Goal: Complete application form

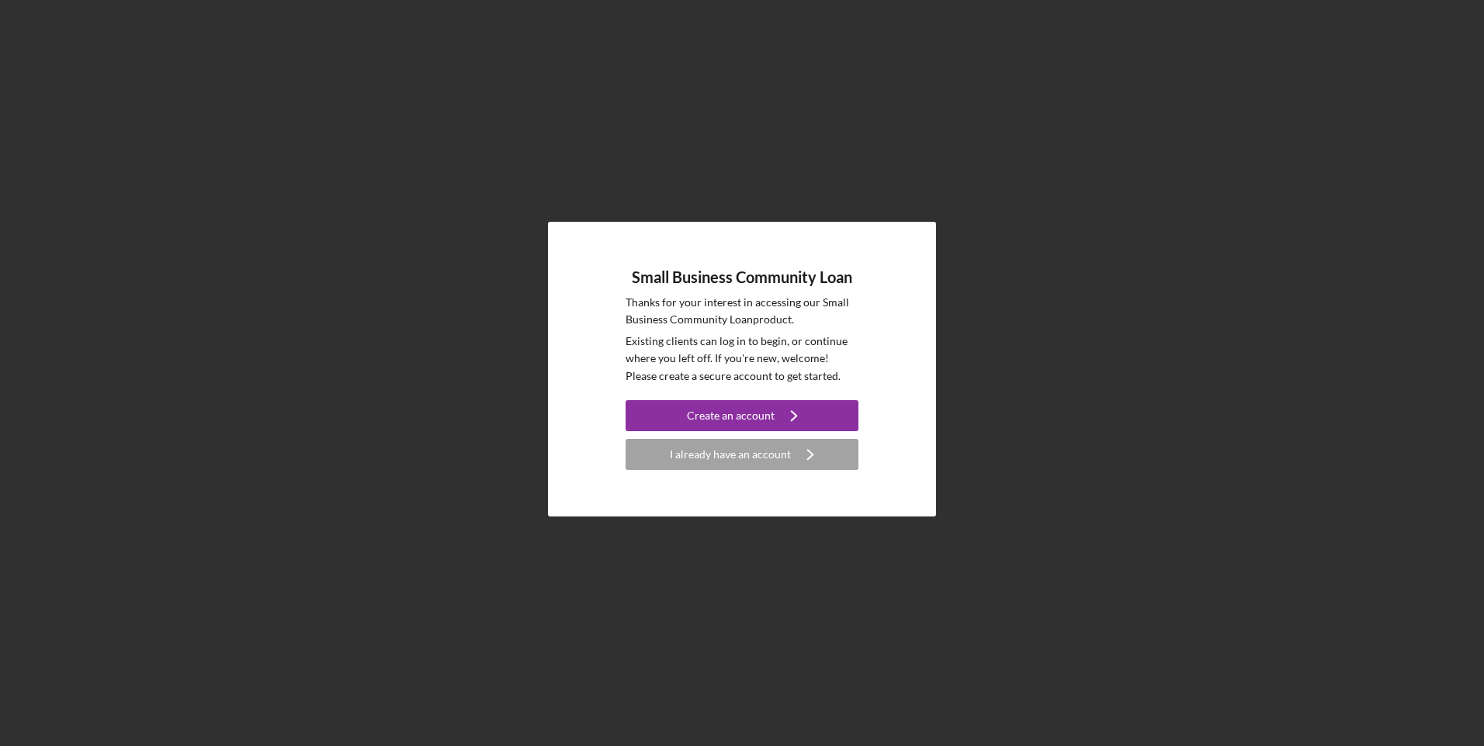
click at [725, 464] on div "I already have an account" at bounding box center [730, 454] width 121 height 31
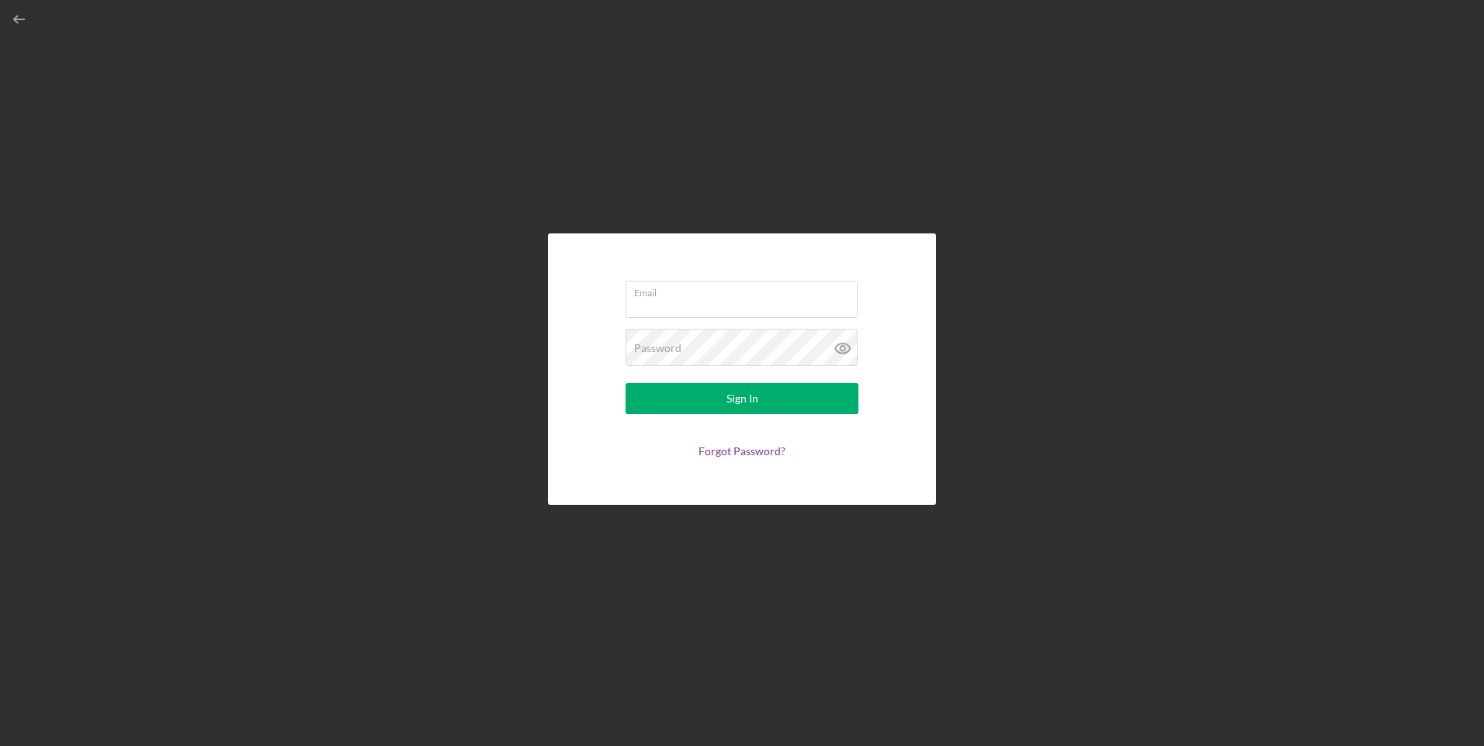
type input "[EMAIL_ADDRESS][DOMAIN_NAME]"
click at [716, 395] on button "Sign In" at bounding box center [741, 398] width 233 height 31
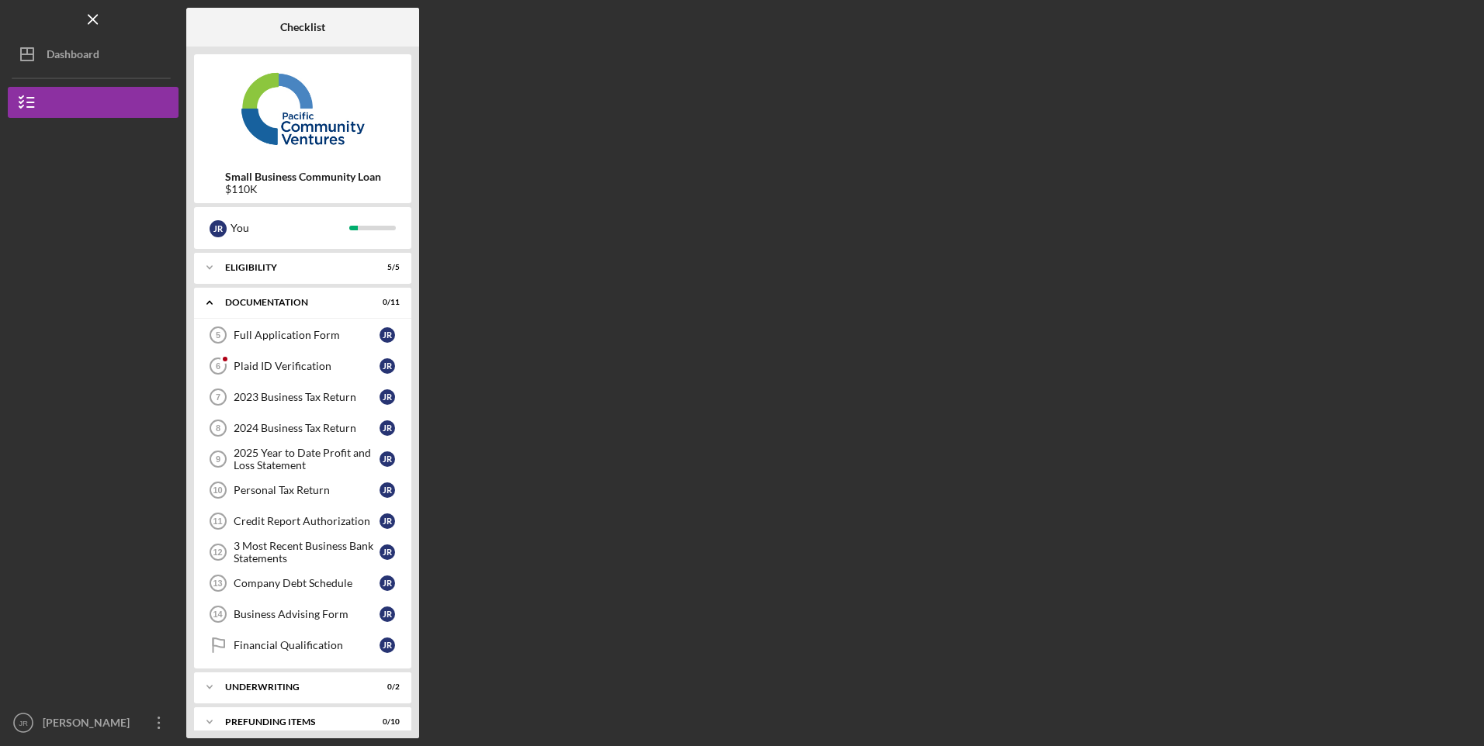
click at [307, 329] on div "Full Application Form" at bounding box center [307, 335] width 146 height 12
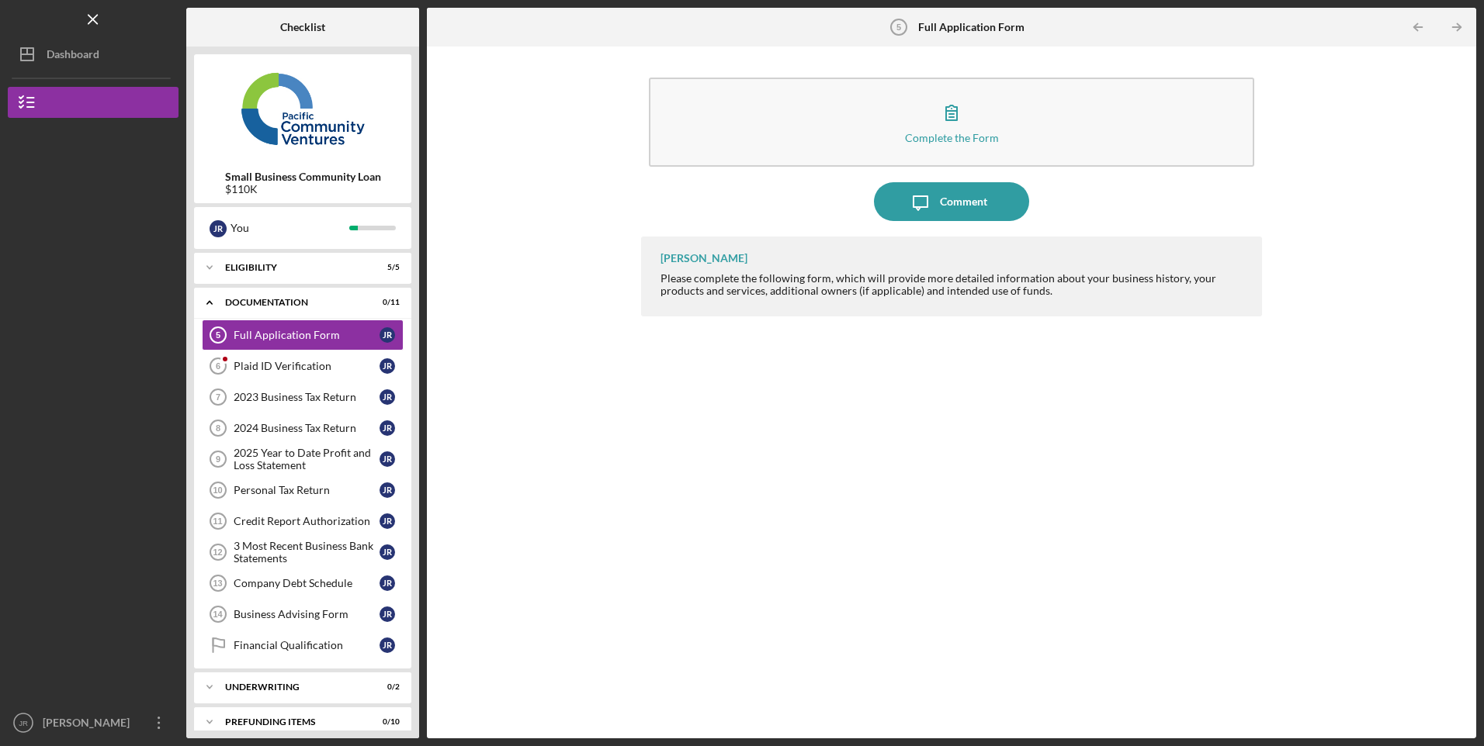
click at [868, 139] on button "Complete the Form Form" at bounding box center [951, 122] width 604 height 89
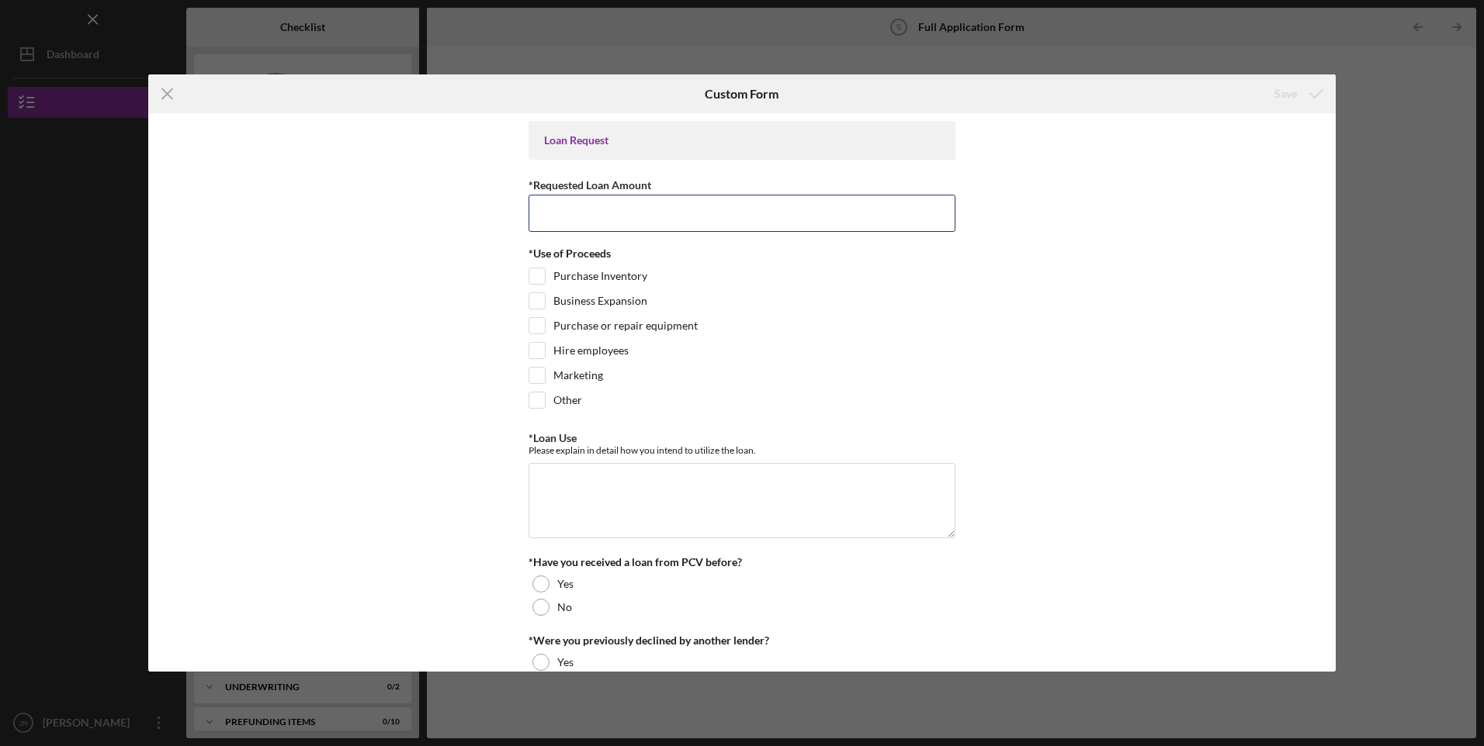
click at [728, 223] on input "*Requested Loan Amount" at bounding box center [741, 213] width 427 height 37
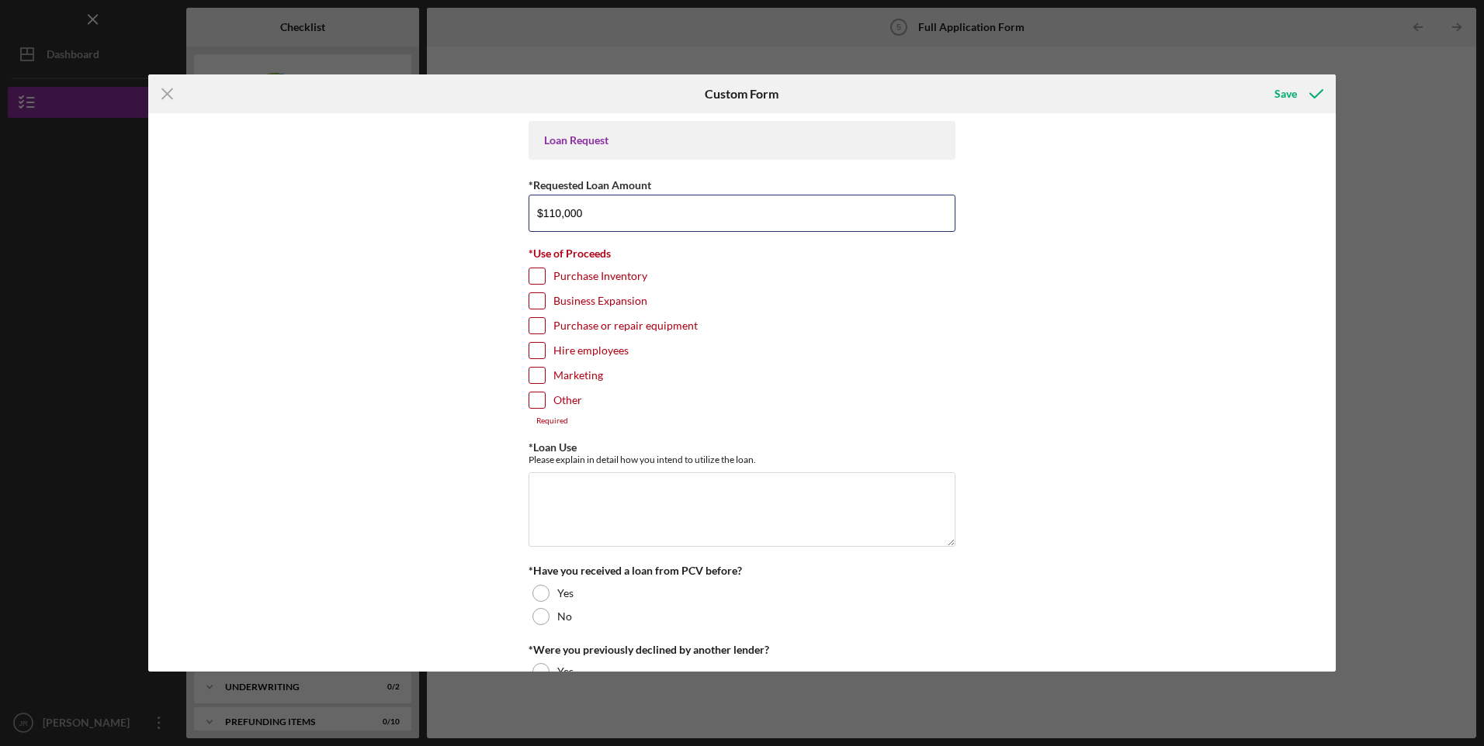
type input "$110,000"
click at [534, 400] on input "Other" at bounding box center [537, 401] width 16 height 16
checkbox input "true"
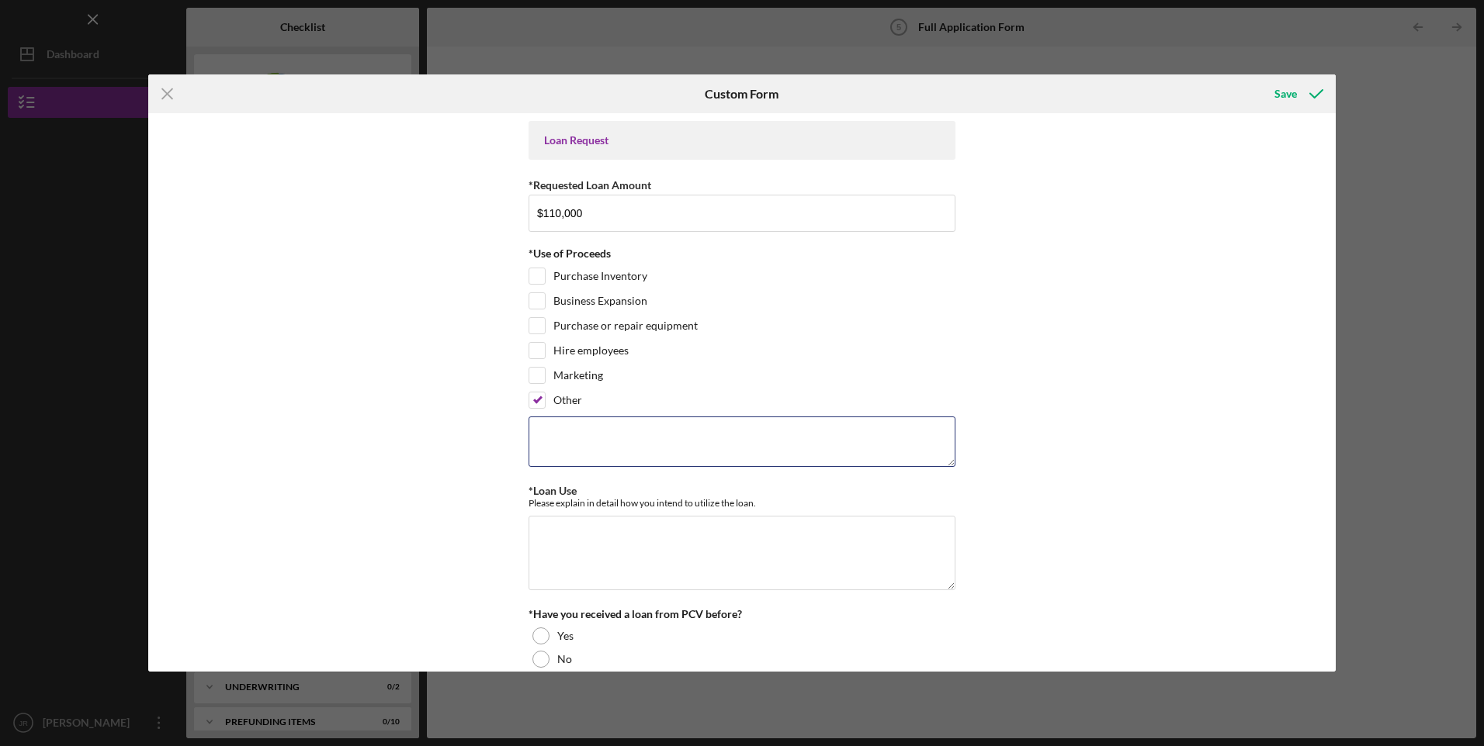
click at [667, 450] on textarea at bounding box center [741, 442] width 427 height 50
click at [587, 440] on textarea at bounding box center [741, 442] width 427 height 50
type textarea "Payoff two business loans and remaining for working capital for the business."
click at [581, 549] on textarea "*Loan Use" at bounding box center [741, 553] width 427 height 74
paste textarea "• Wants to payoff two business loans for approximately $90k that have much high…"
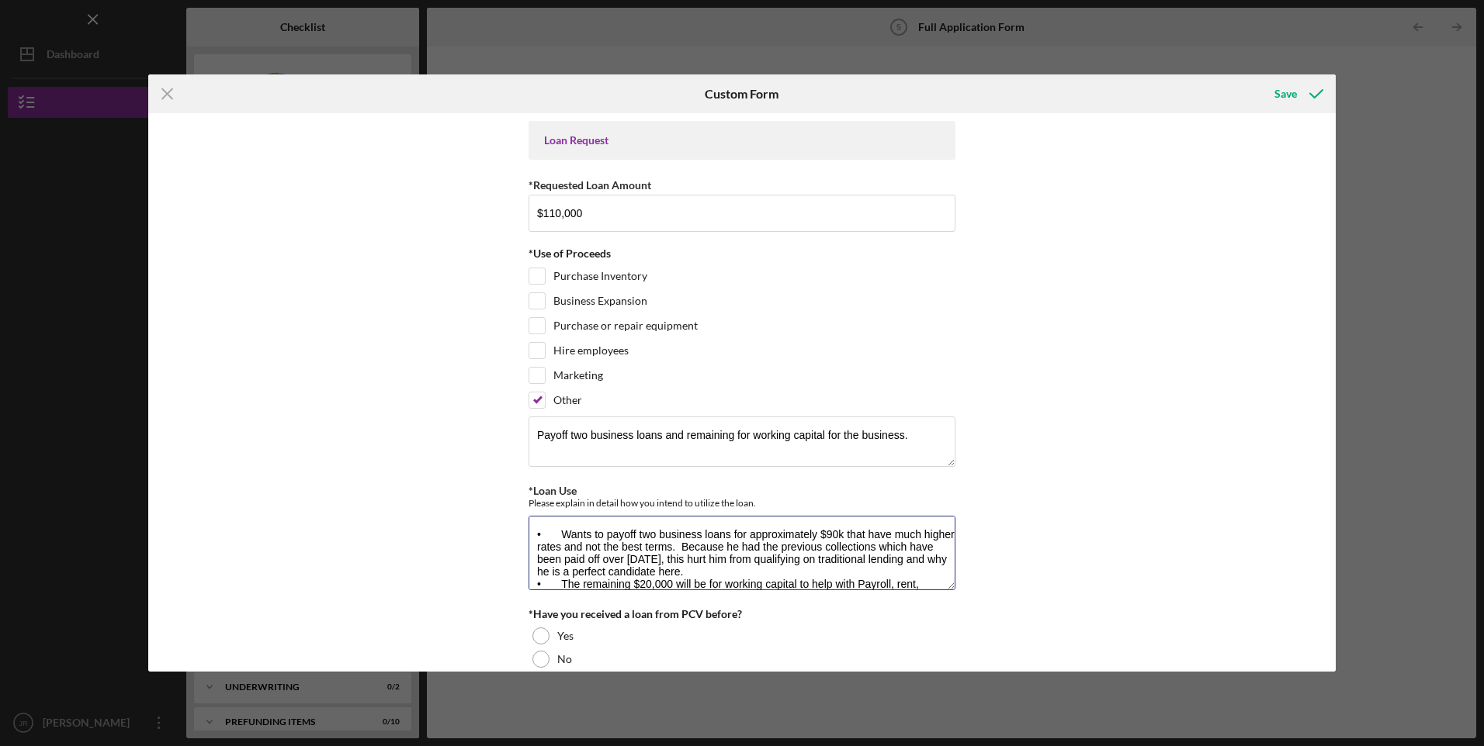
drag, startPoint x: 601, startPoint y: 533, endPoint x: 561, endPoint y: 528, distance: 39.8
click at [561, 528] on textarea "• Wants to payoff two business loans for approximately $90k that have much high…" at bounding box center [741, 553] width 427 height 74
click at [708, 548] on textarea "• Payoff two business loans for approximately $90k that have much higher rates …" at bounding box center [741, 553] width 427 height 74
click at [776, 574] on textarea "• Payoff two business loans for approximately $90k that have much higher rates …" at bounding box center [741, 553] width 427 height 74
drag, startPoint x: 729, startPoint y: 572, endPoint x: 651, endPoint y: 552, distance: 80.0
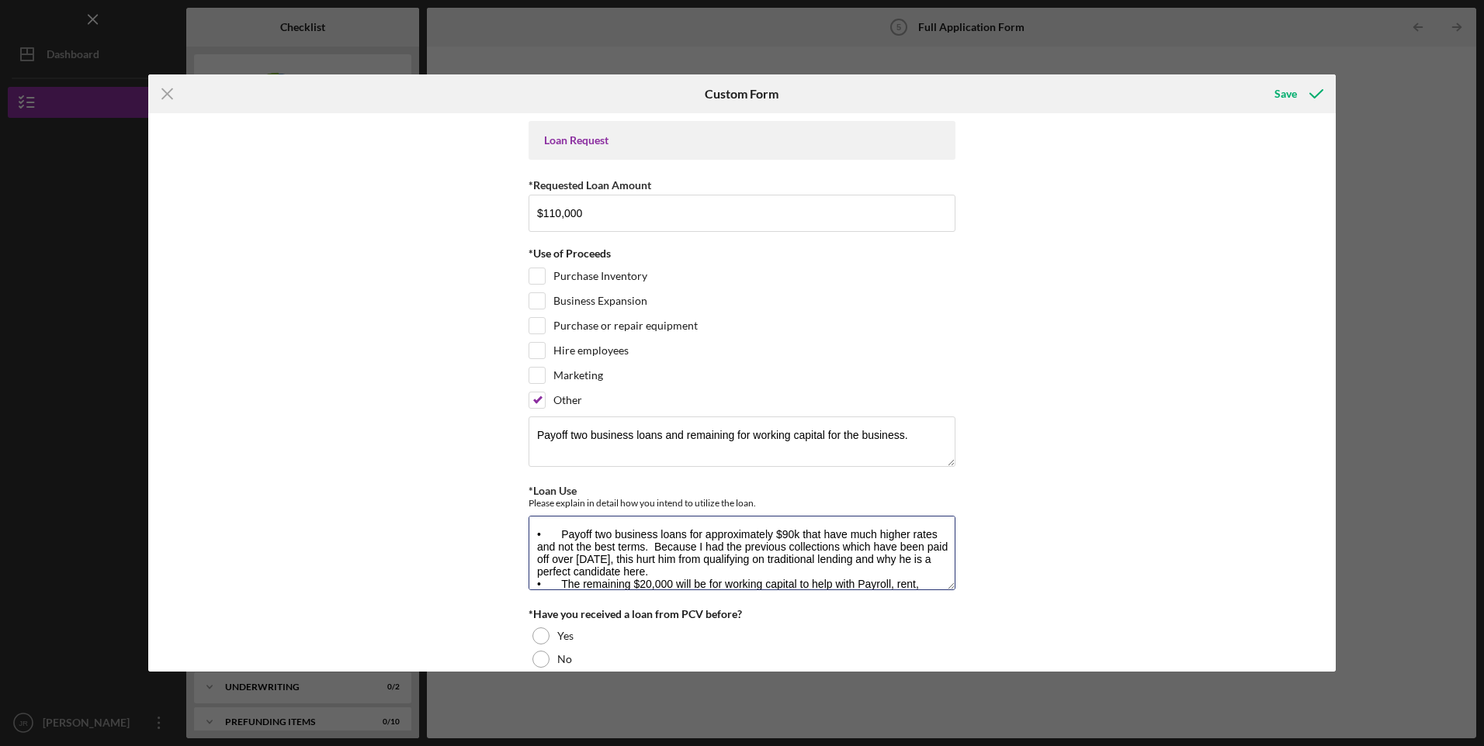
click at [651, 552] on textarea "• Payoff two business loans for approximately $90k that have much higher rates …" at bounding box center [741, 553] width 427 height 74
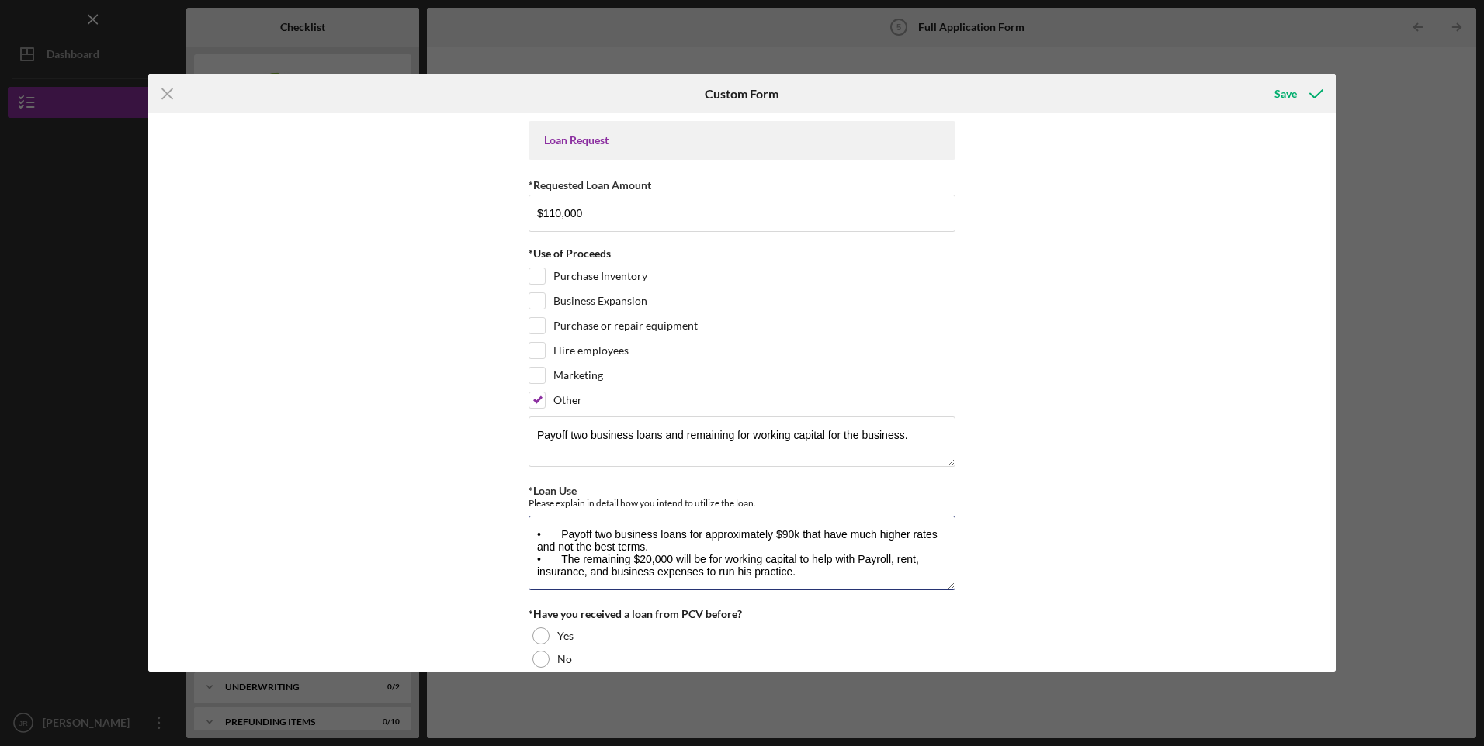
scroll to position [12, 0]
click at [745, 556] on textarea "• Payoff two business loans for approximately $90k that have much higher rates …" at bounding box center [741, 553] width 427 height 74
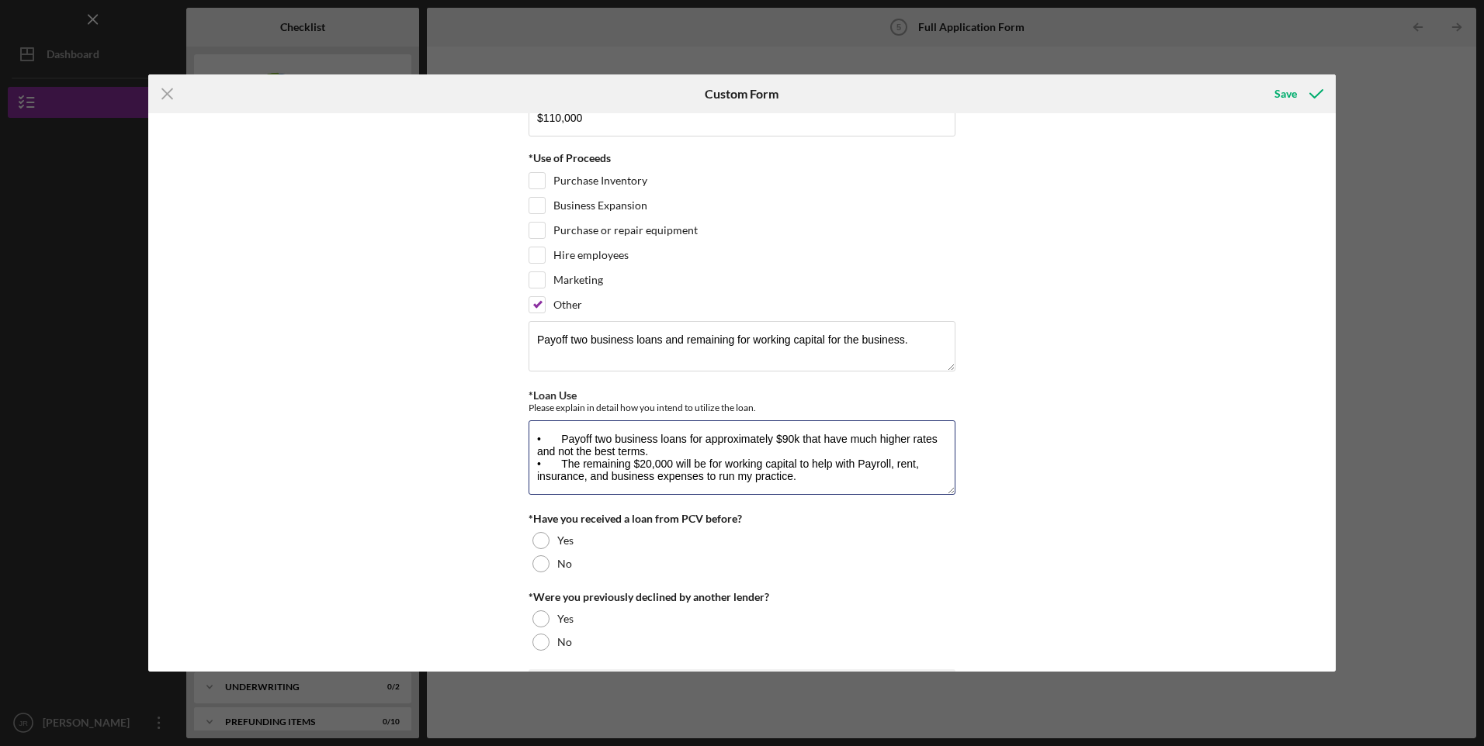
scroll to position [130, 0]
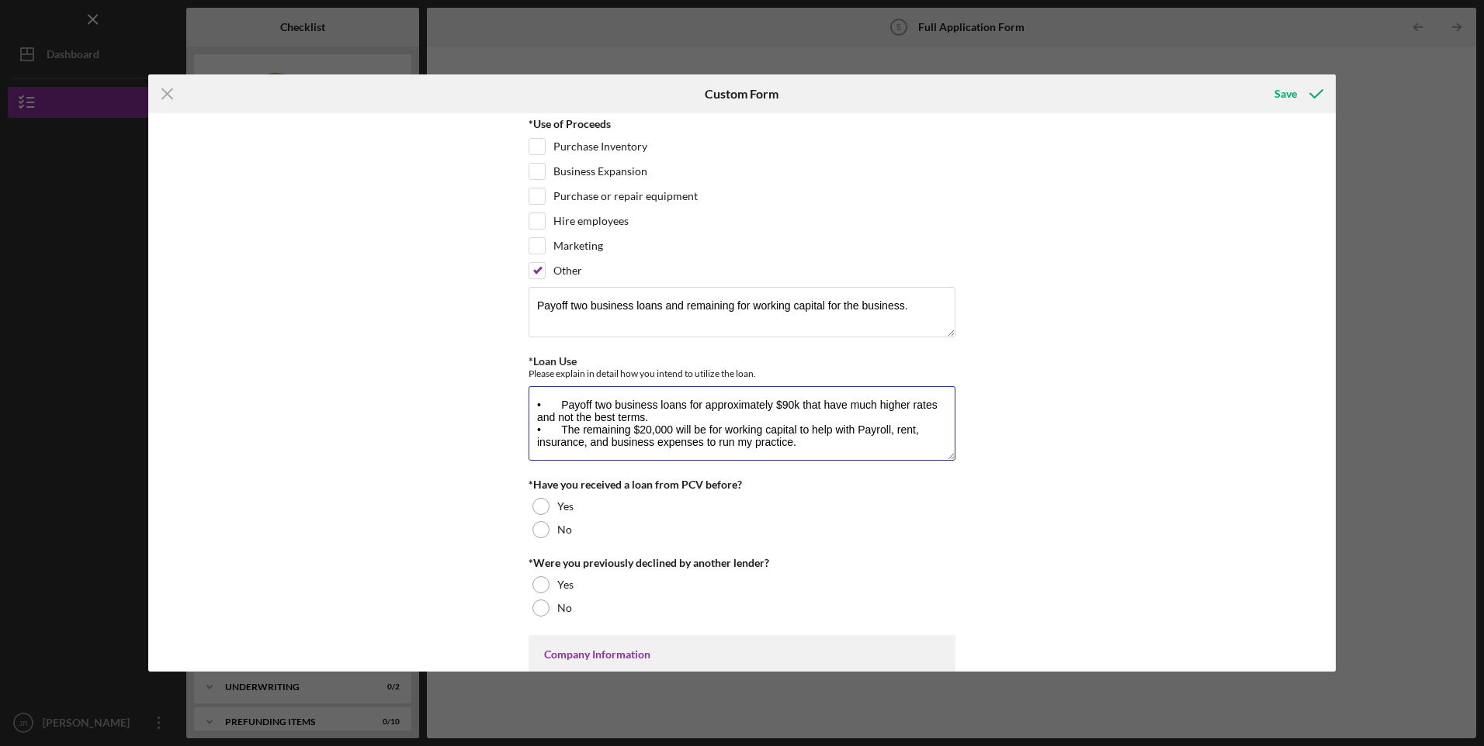
type textarea "• Payoff two business loans for approximately $90k that have much higher rates …"
click at [539, 531] on div at bounding box center [540, 529] width 17 height 17
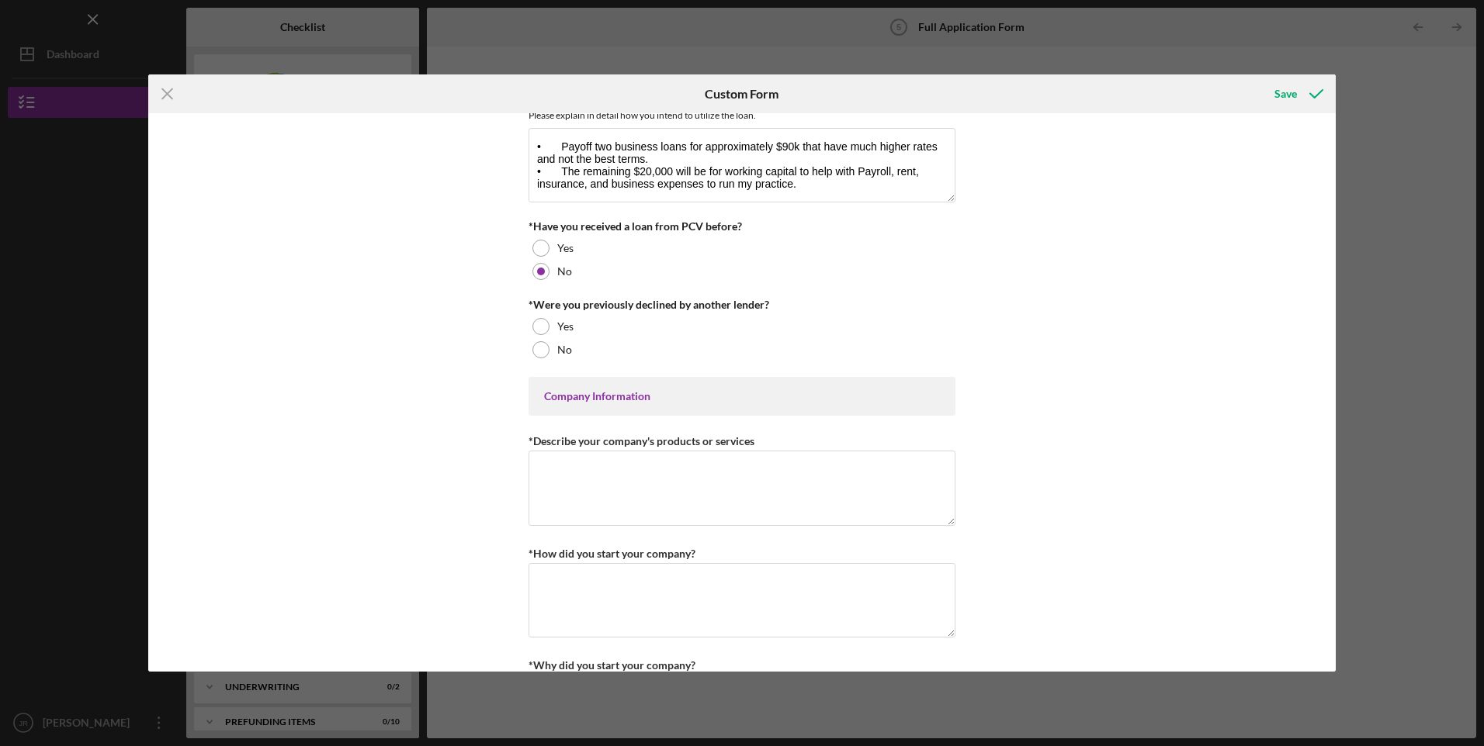
click at [538, 352] on div at bounding box center [540, 349] width 17 height 17
click at [638, 489] on textarea "*Describe your company's products or services" at bounding box center [741, 488] width 427 height 74
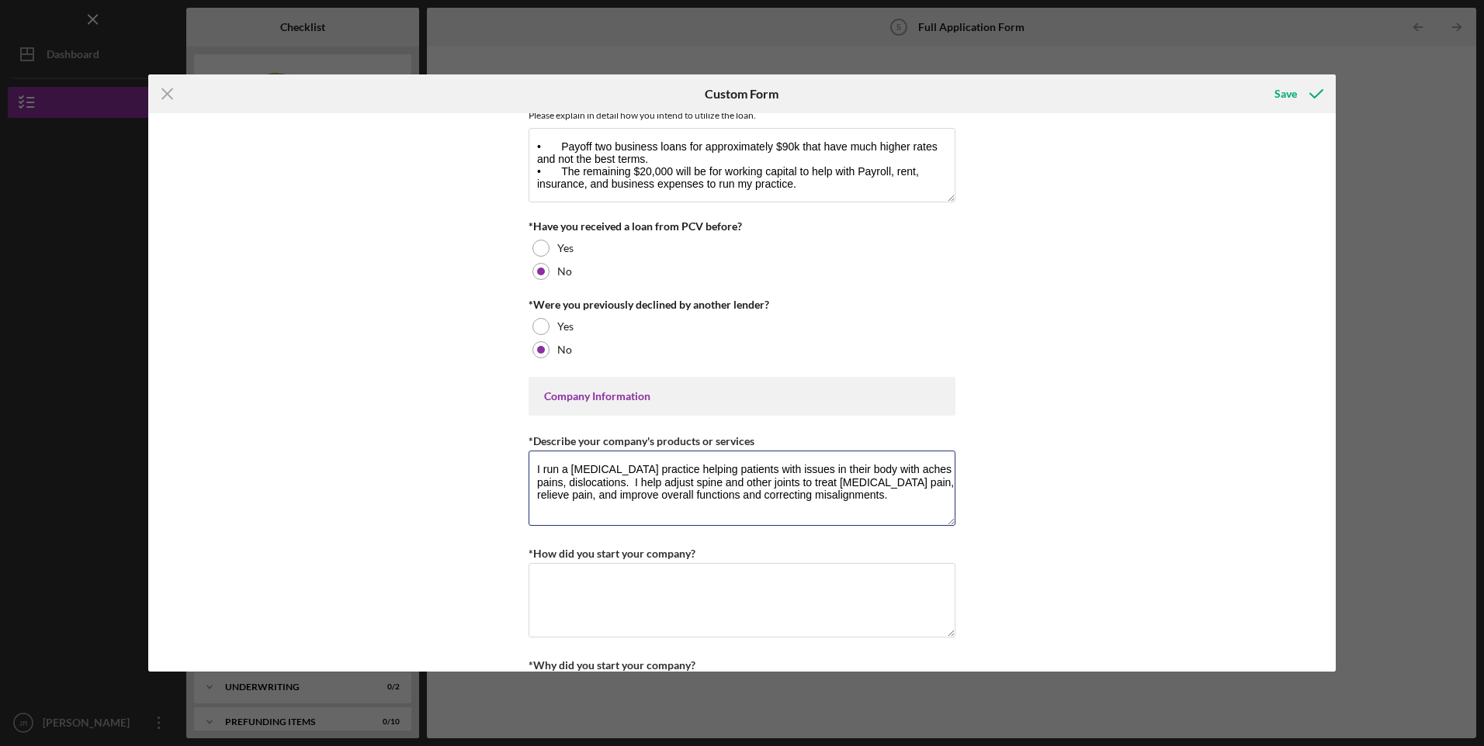
type textarea "I run a [MEDICAL_DATA] practice helping patients with issues in their body with…"
click at [625, 618] on textarea "*How did you start your company?" at bounding box center [741, 600] width 427 height 74
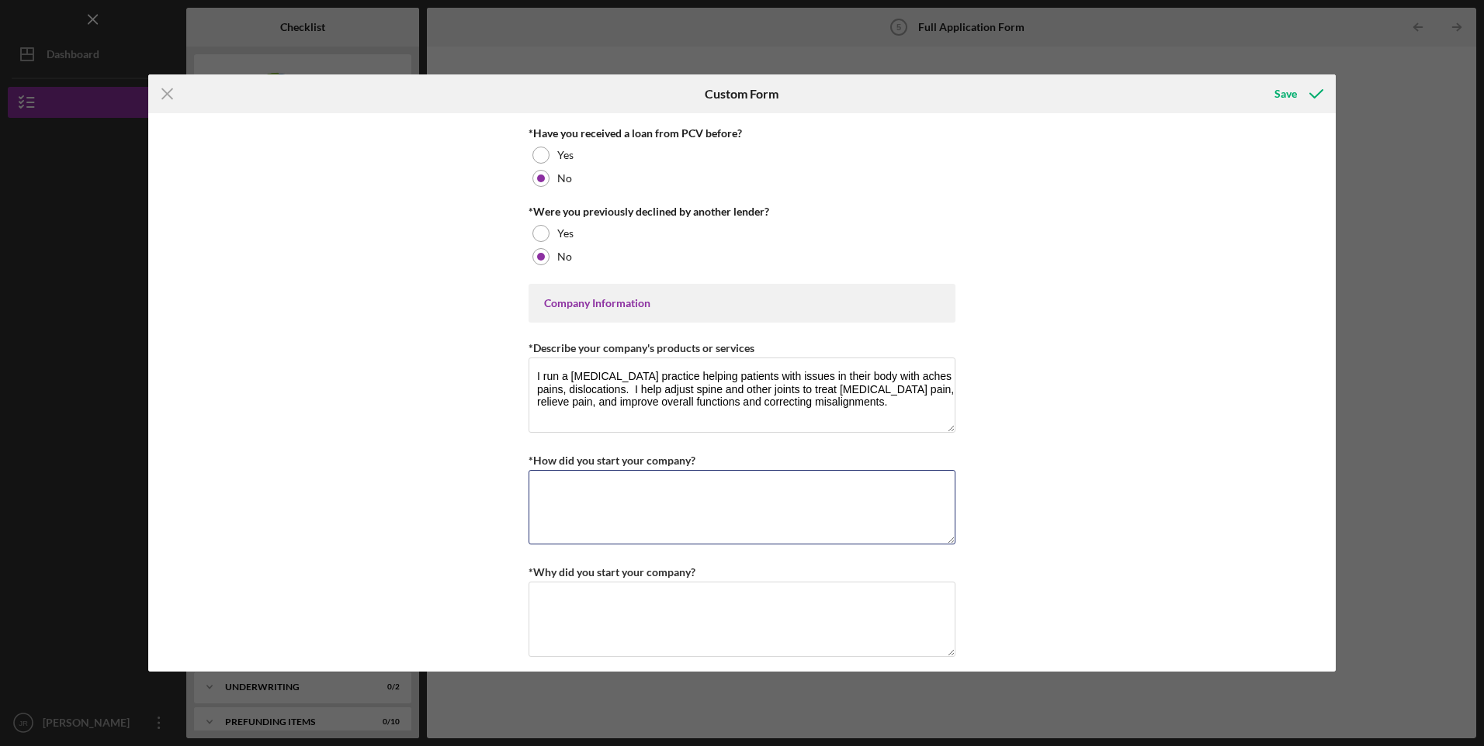
scroll to position [518, 0]
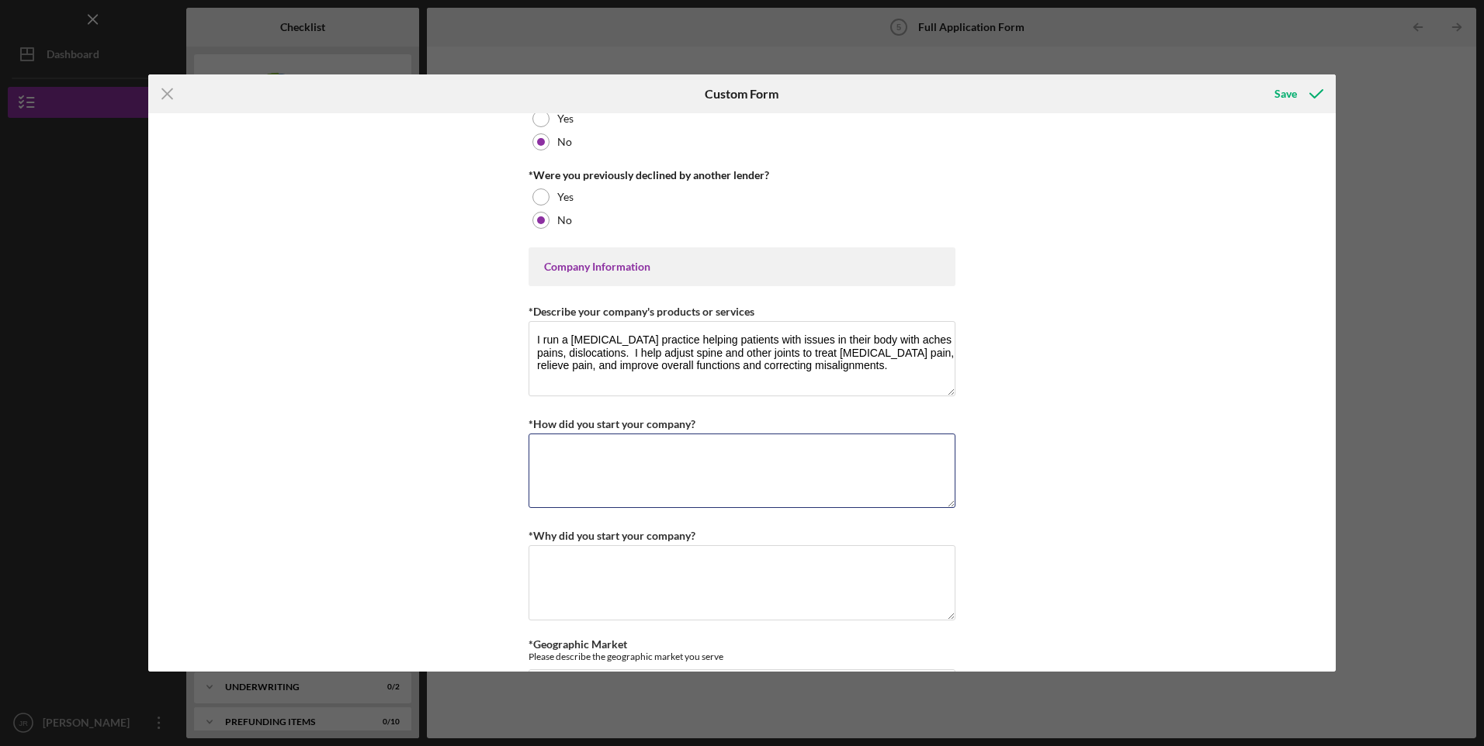
click at [667, 483] on textarea "*How did you start your company?" at bounding box center [741, 471] width 427 height 74
click at [694, 476] on textarea "*How did you start your company?" at bounding box center [741, 471] width 427 height 74
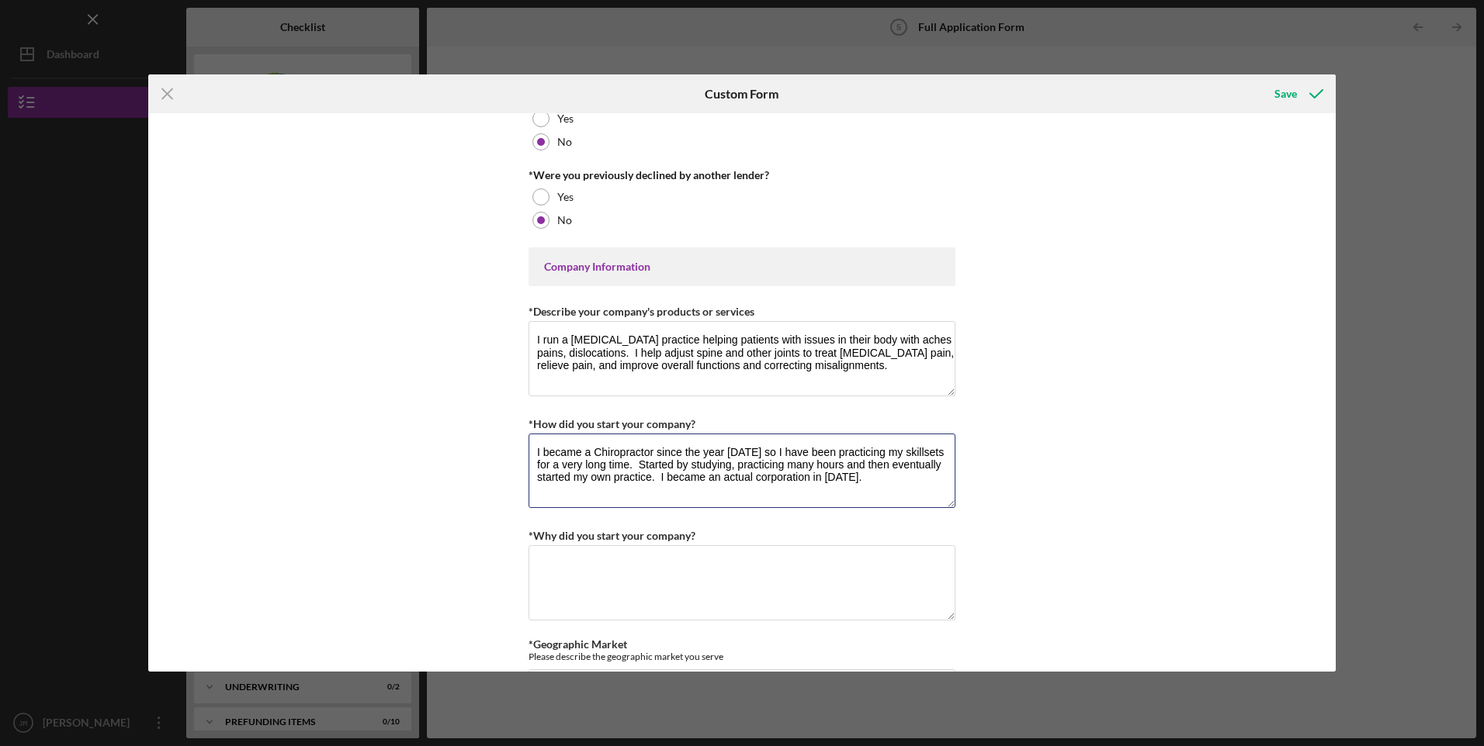
type textarea "I became a Chiropractor since the year [DATE] so I have been practicing my skil…"
click at [660, 572] on textarea "*Why did you start your company?" at bounding box center [741, 582] width 427 height 74
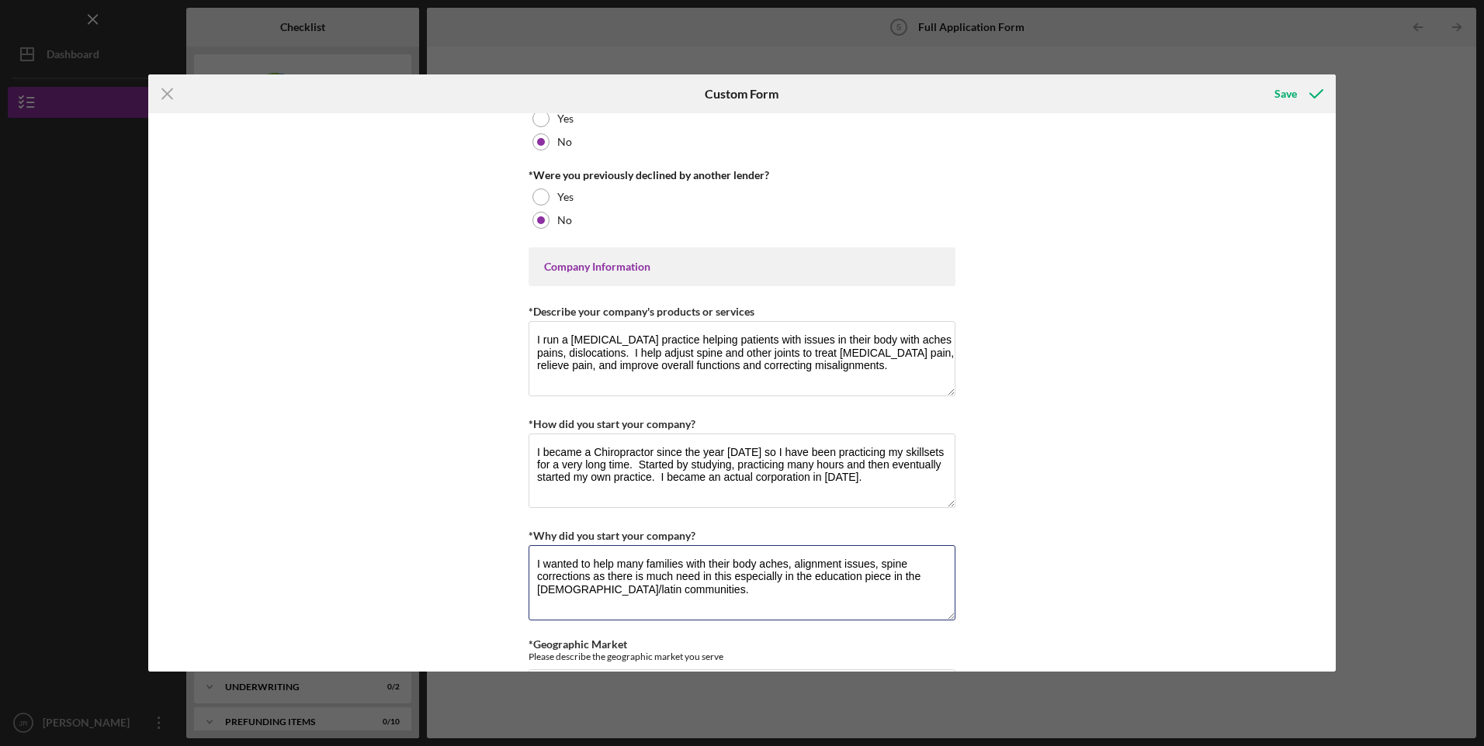
type textarea "I wanted to help many families with their body aches, alignment issues, spine c…"
click at [1013, 575] on div "Loan Request *Requested Loan Amount $110,000 *Use of Proceeds Purchase Inventor…" at bounding box center [741, 392] width 1187 height 559
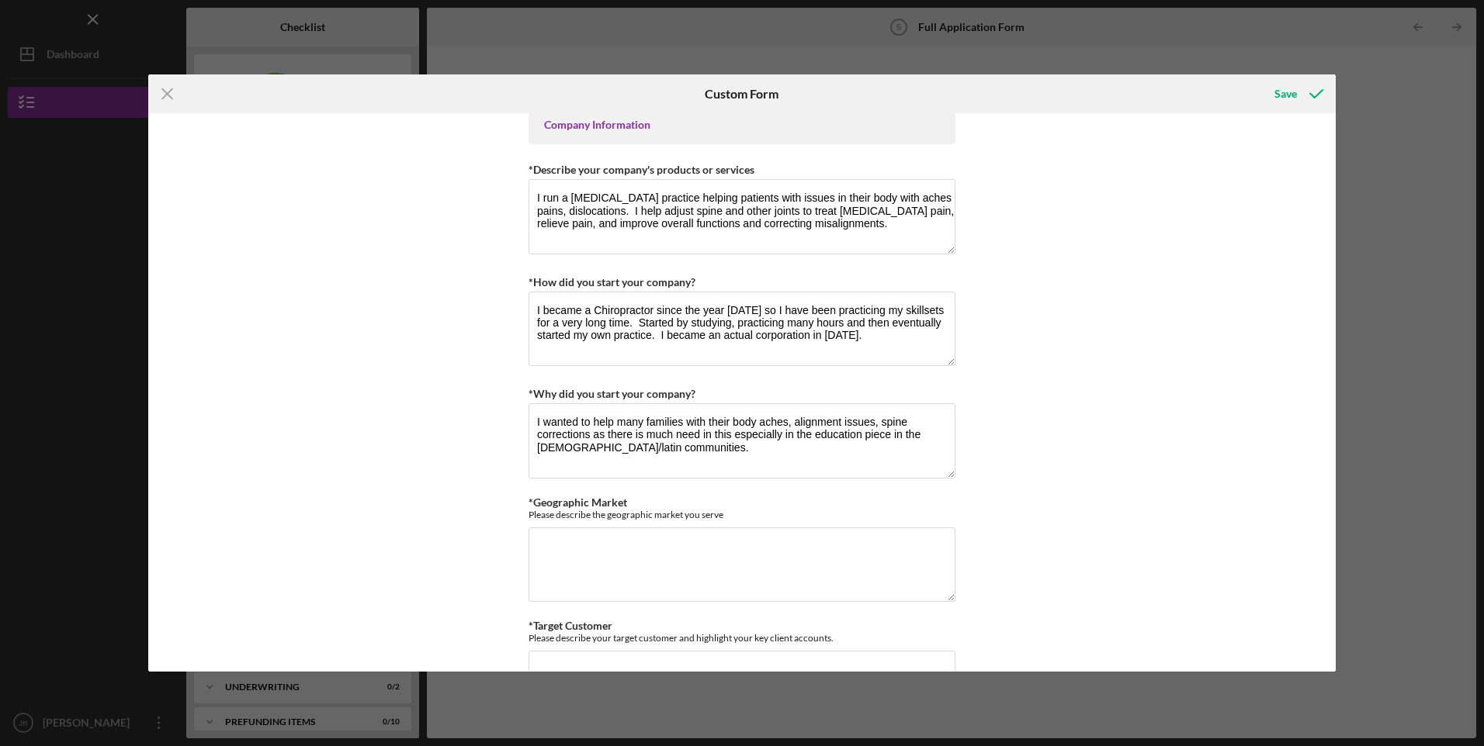
scroll to position [906, 0]
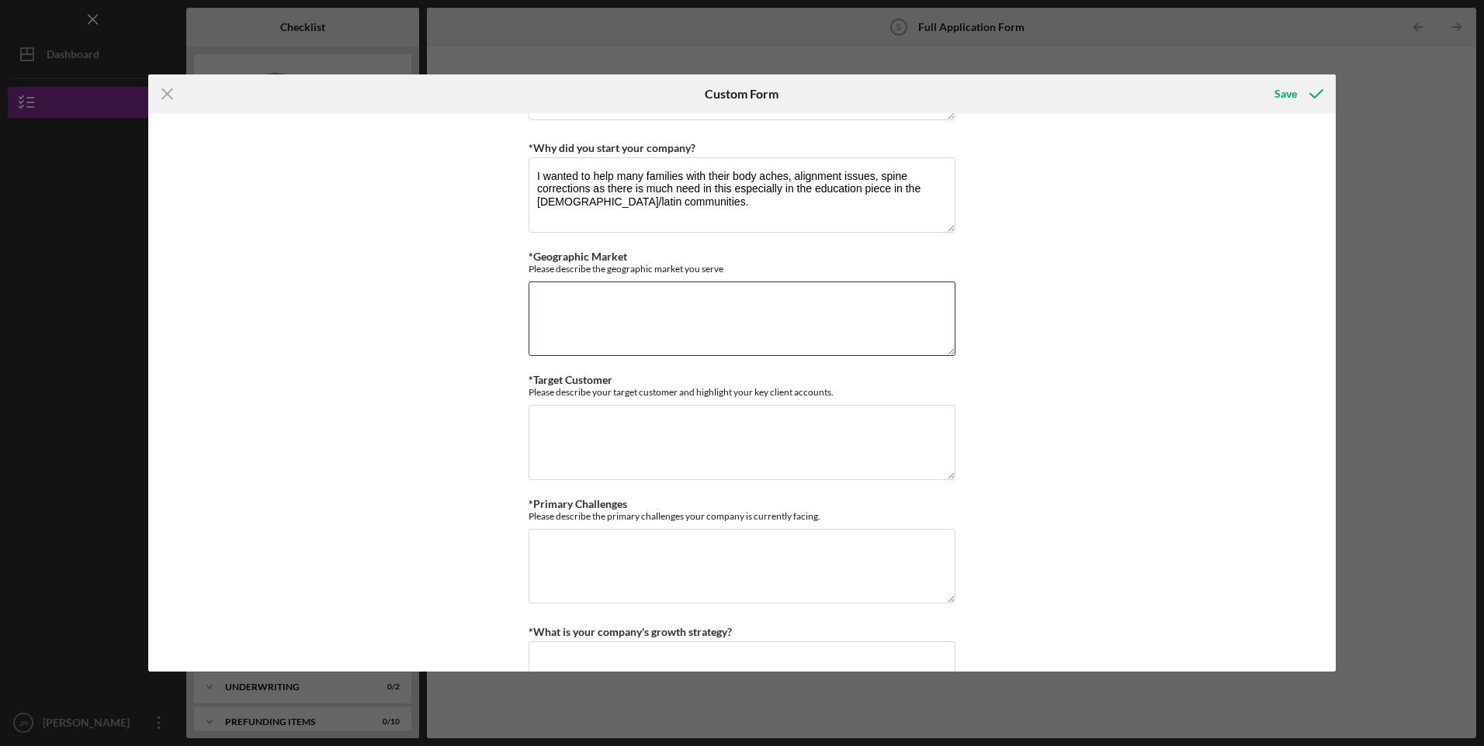
click at [689, 309] on textarea "*Geographic Market" at bounding box center [741, 319] width 427 height 74
type textarea "I primarily service in the [GEOGRAPHIC_DATA] community, but have had clients fr…"
click at [743, 457] on textarea "*Target Customer" at bounding box center [741, 442] width 427 height 74
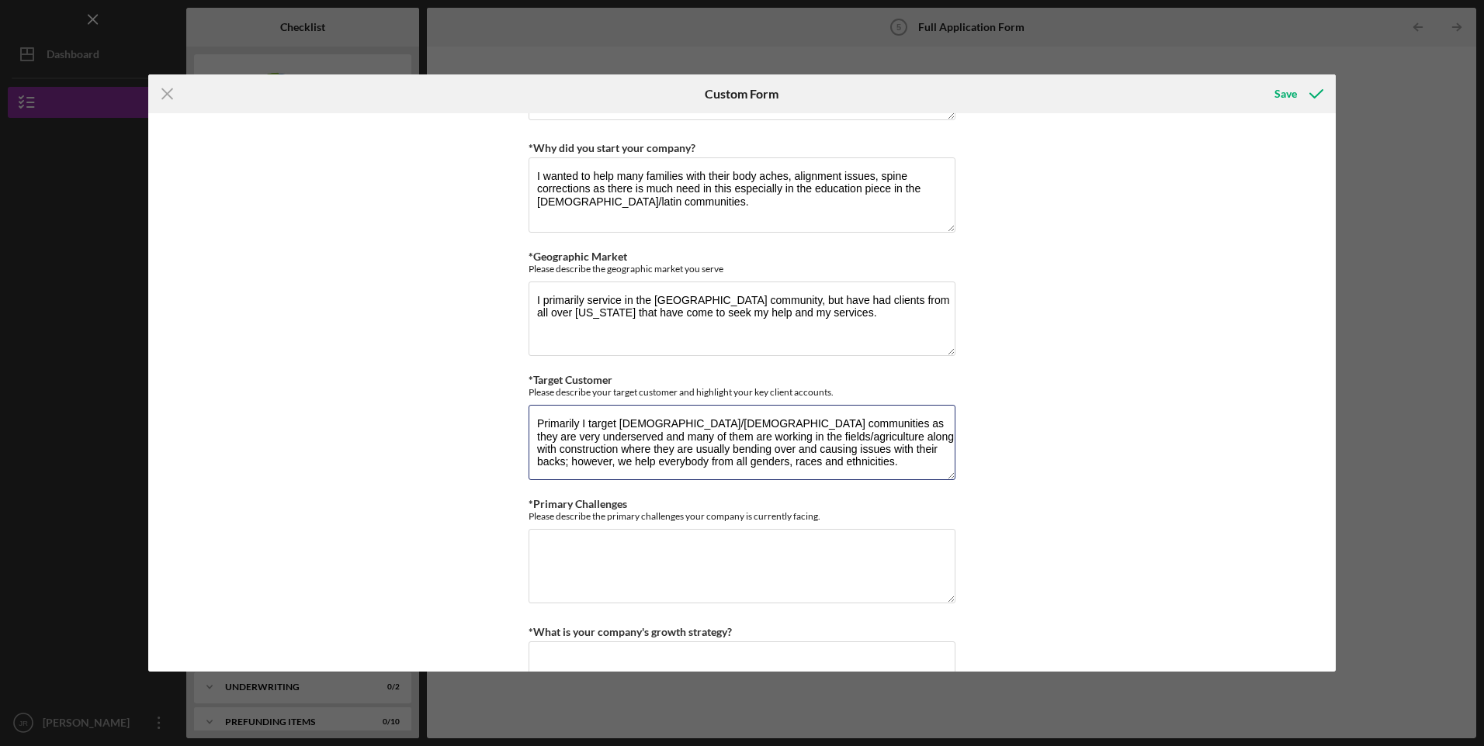
scroll to position [1164, 0]
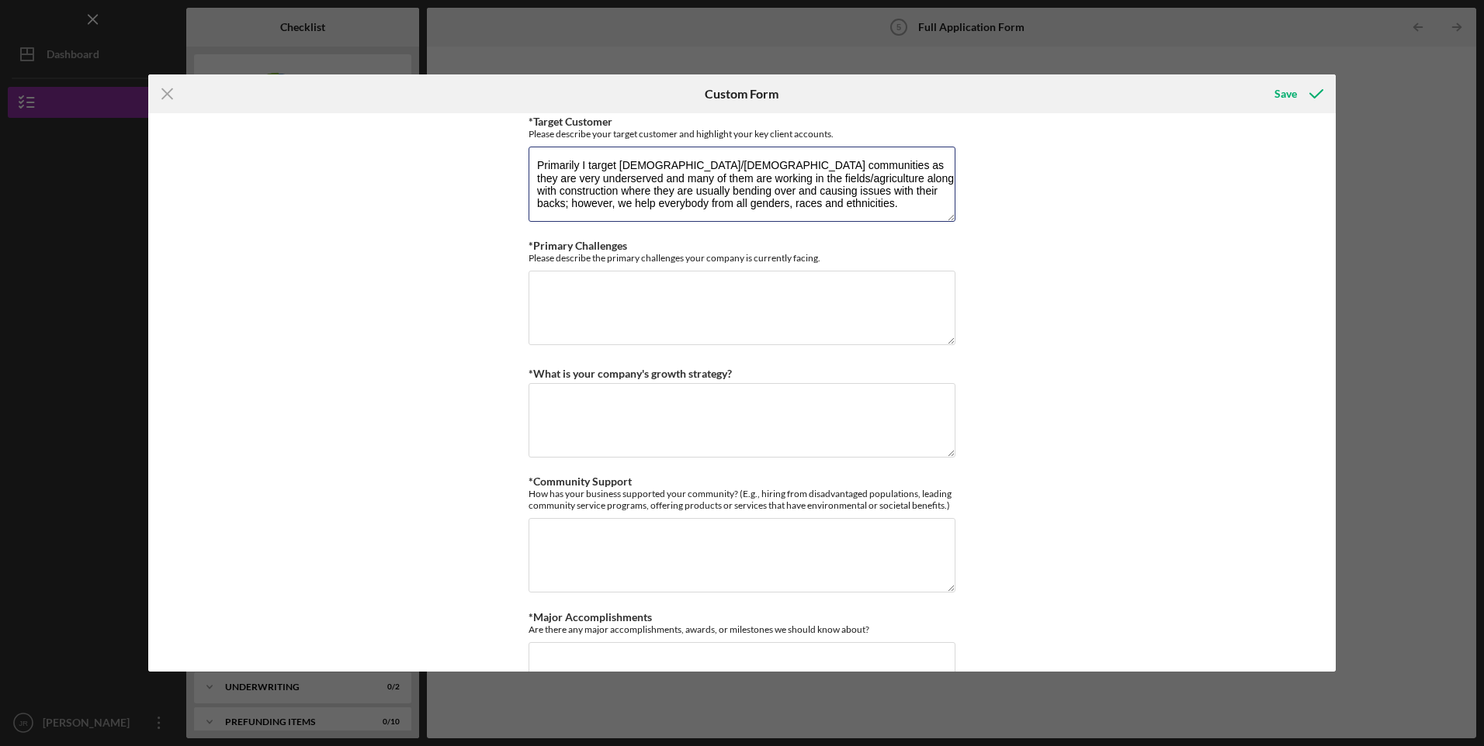
type textarea "Primarily I target [DEMOGRAPHIC_DATA]/[DEMOGRAPHIC_DATA] communities as they ar…"
click at [749, 342] on textarea "*Primary Challenges" at bounding box center [741, 308] width 427 height 74
click at [808, 301] on textarea "*Primary Challenges" at bounding box center [741, 308] width 427 height 74
type textarea "Taking on all clients, managing all operations, but also growing by bringing on…"
click at [680, 435] on textarea "*What is your company's growth strategy?" at bounding box center [741, 420] width 427 height 74
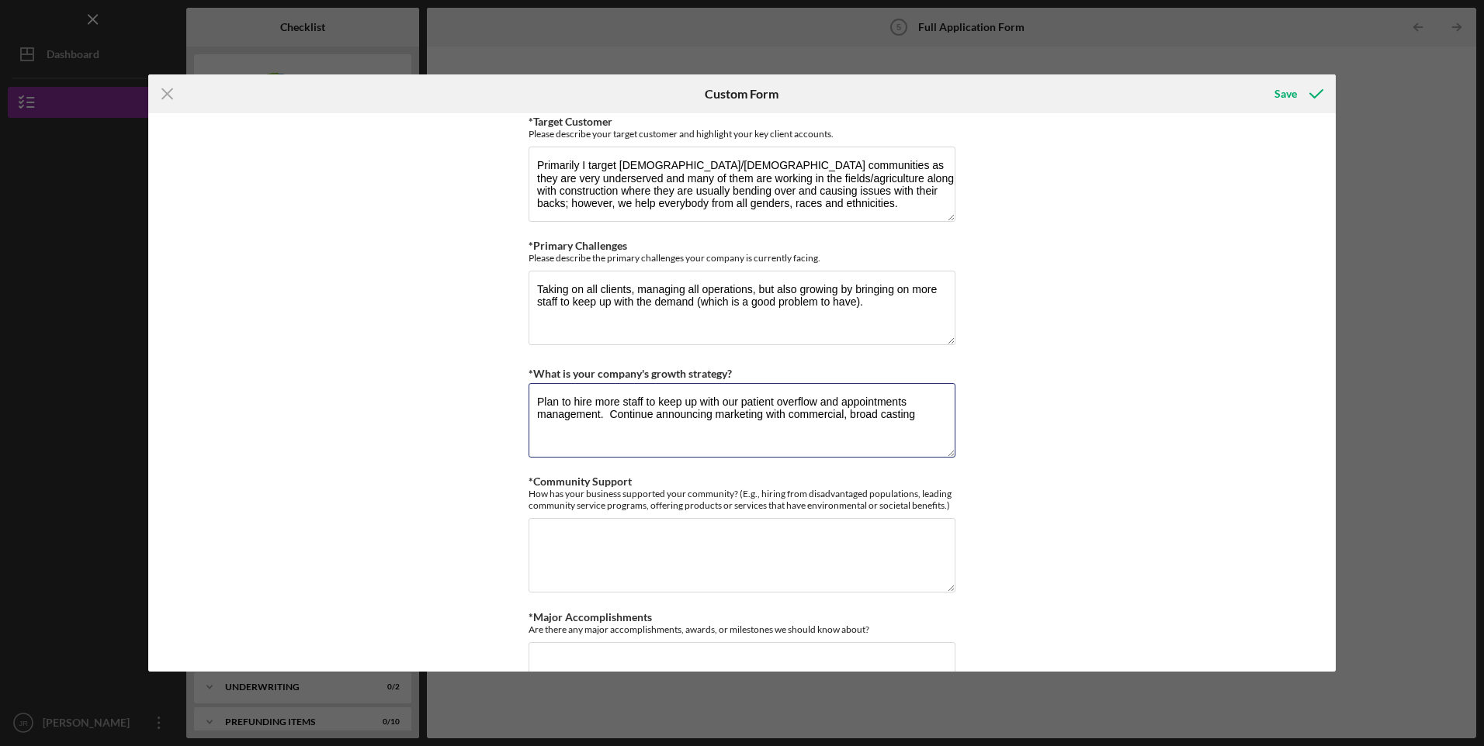
type textarea "Plan to hire more staff to keep up with our patient overflow and appointments m…"
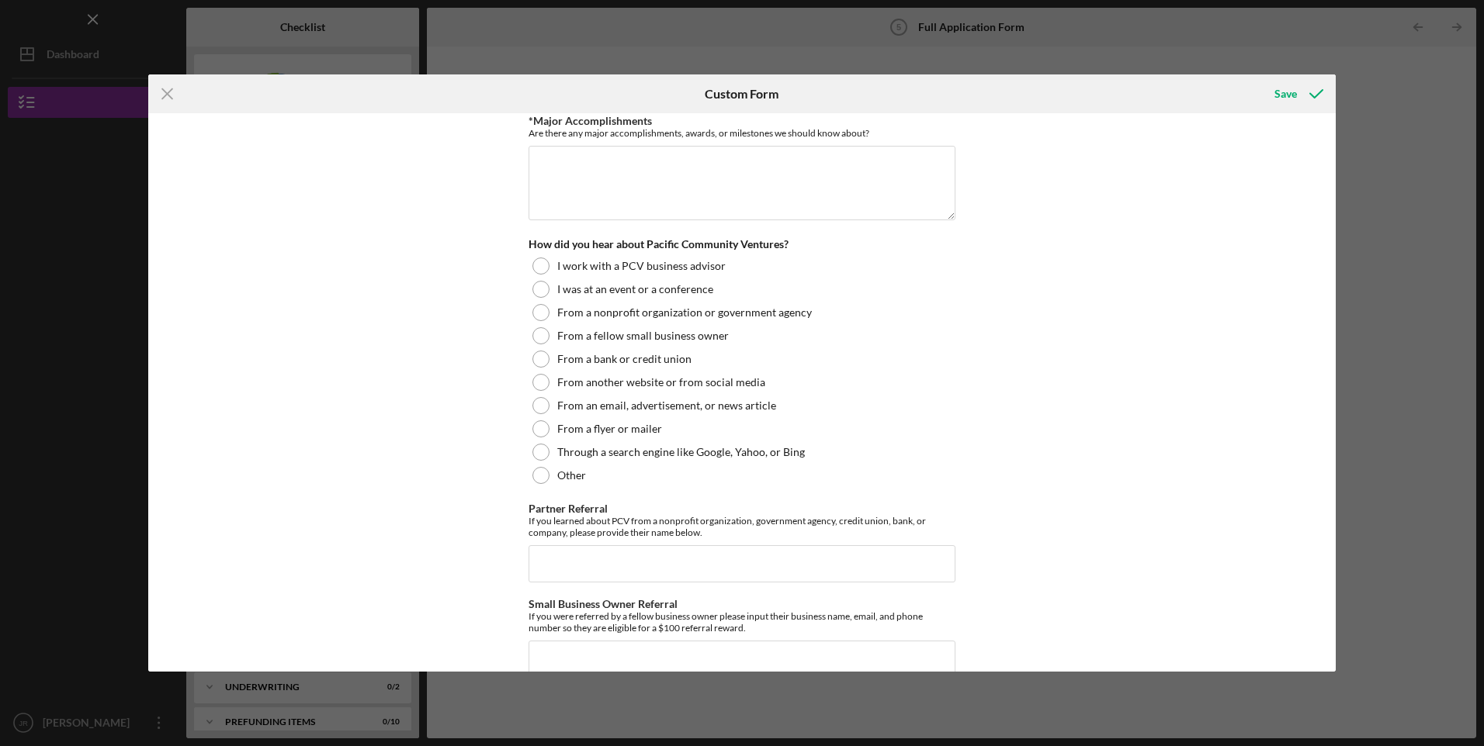
scroll to position [1294, 0]
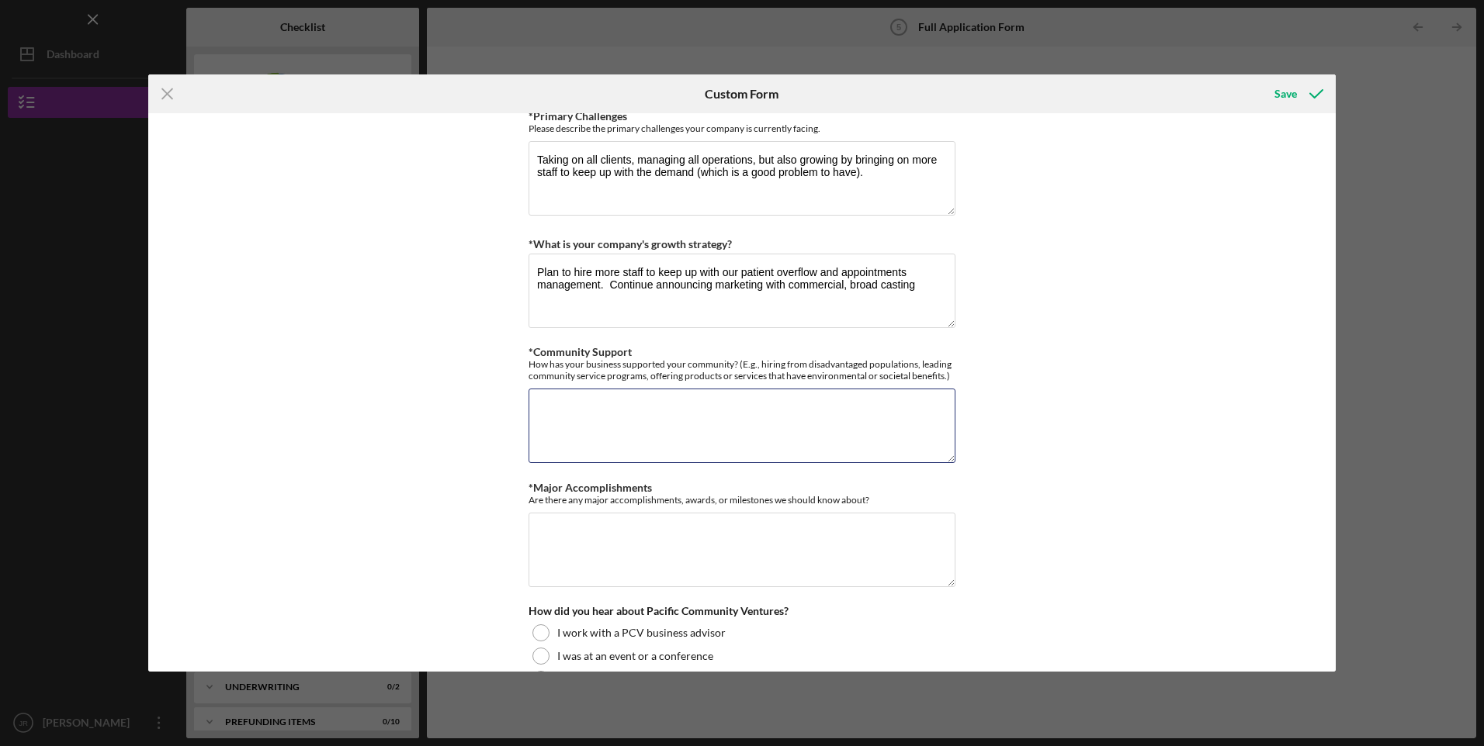
click at [646, 429] on textarea "*Community Support" at bounding box center [741, 426] width 427 height 74
type textarea "I do alot of community work, broadcasting,"
click at [938, 281] on textarea "Plan to hire more staff to keep up with our patient overflow and appointments m…" at bounding box center [741, 291] width 427 height 74
type textarea "Plan to hire more staff to keep up with our patient overflow and appointments m…"
click at [791, 405] on textarea "I do a lot of community work, broadcasting," at bounding box center [741, 426] width 427 height 74
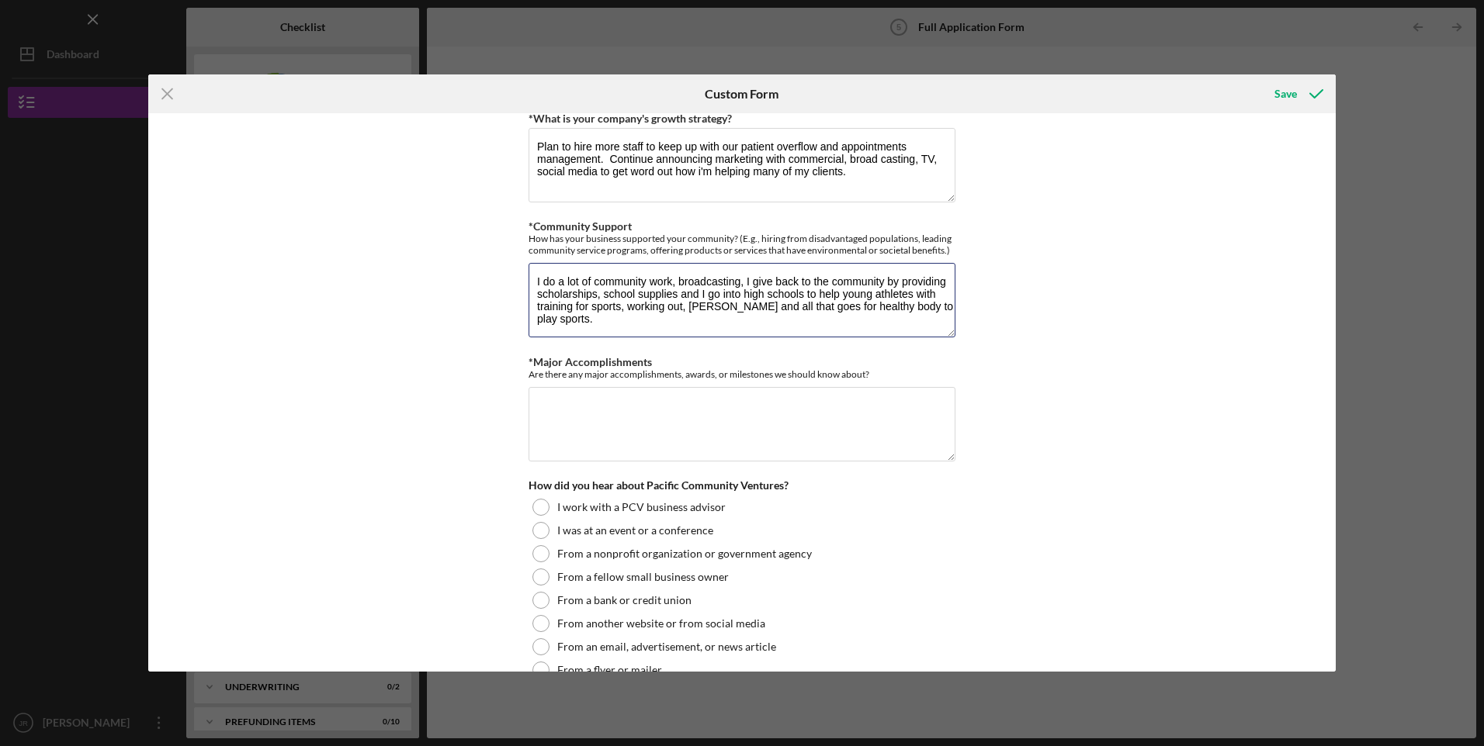
scroll to position [1552, 0]
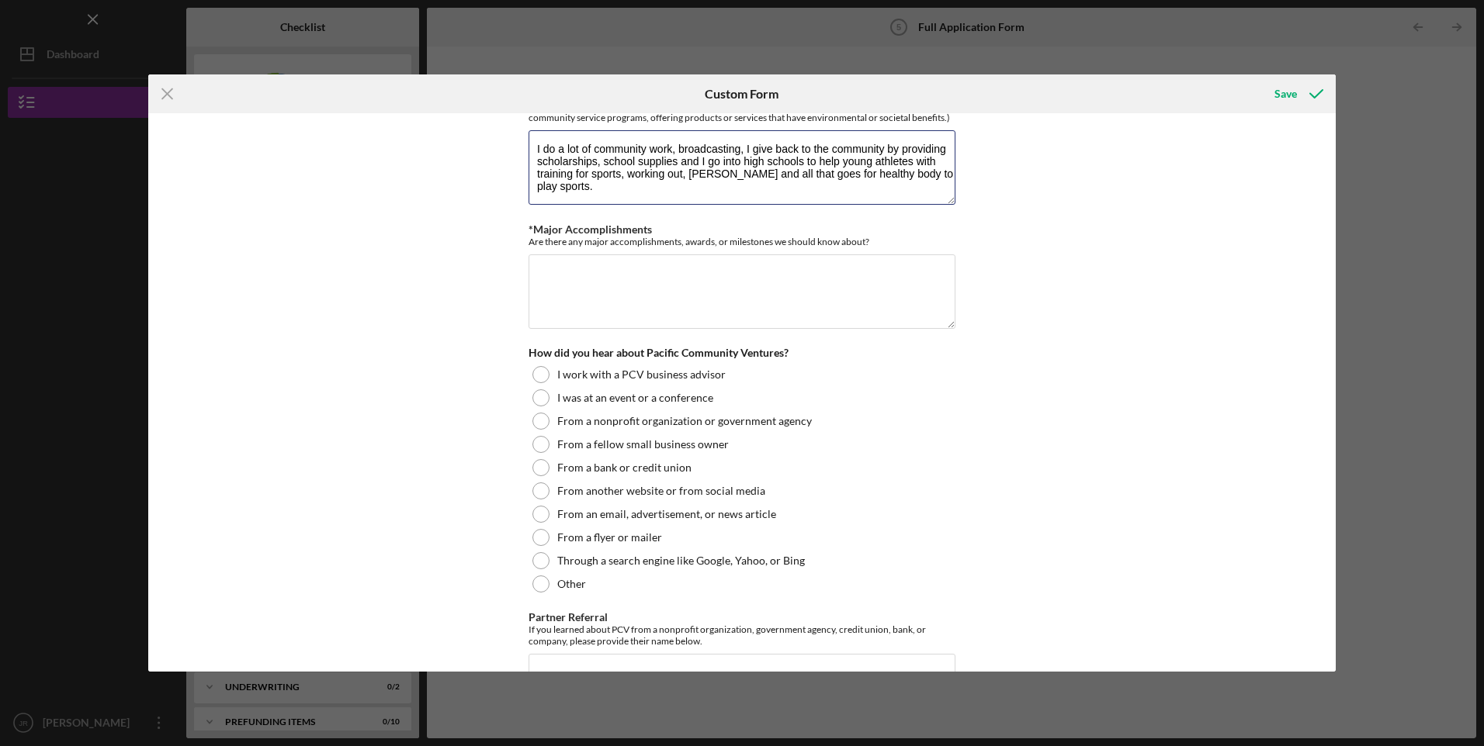
type textarea "I do a lot of community work, broadcasting, I give back to the community by pro…"
click at [786, 300] on textarea "*Major Accomplishments" at bounding box center [741, 292] width 427 height 74
click at [541, 587] on div at bounding box center [540, 584] width 17 height 17
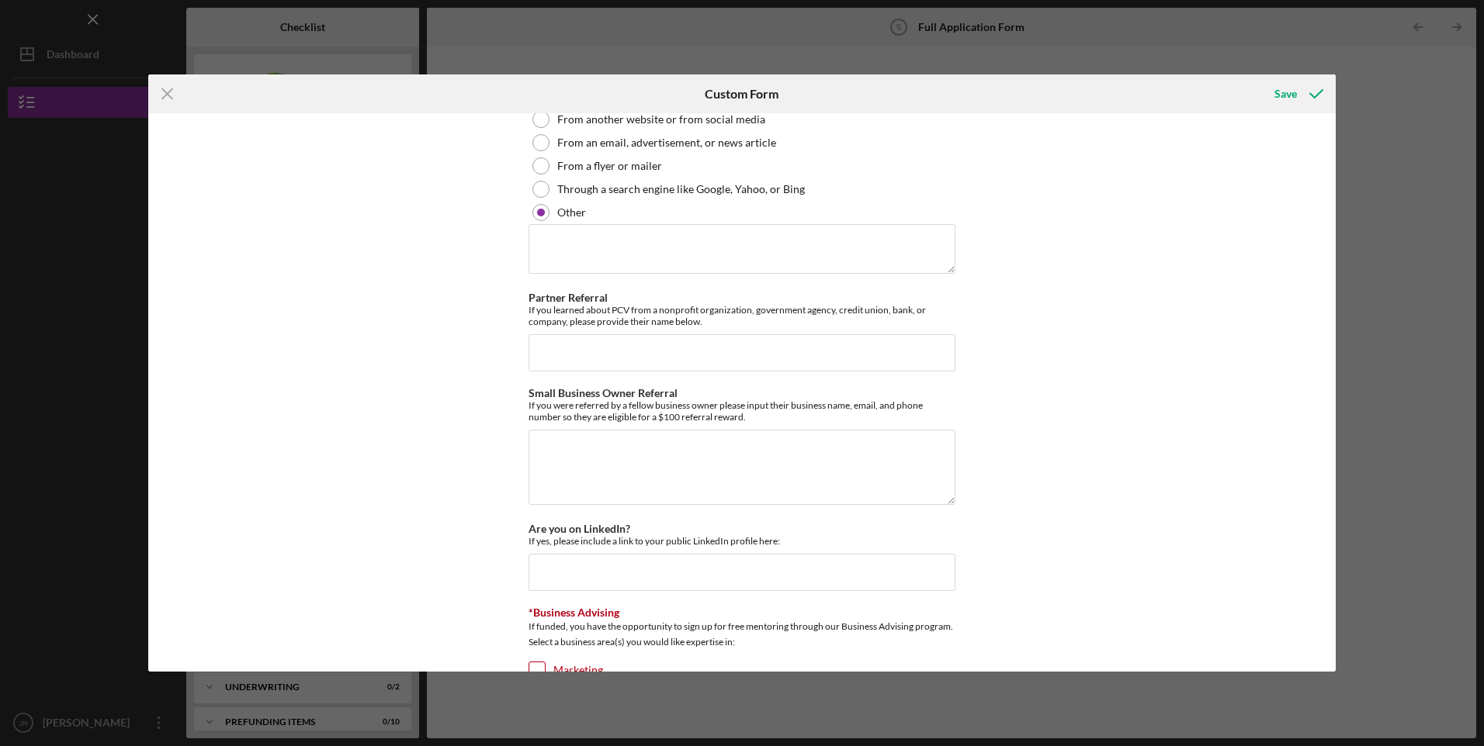
scroll to position [1940, 0]
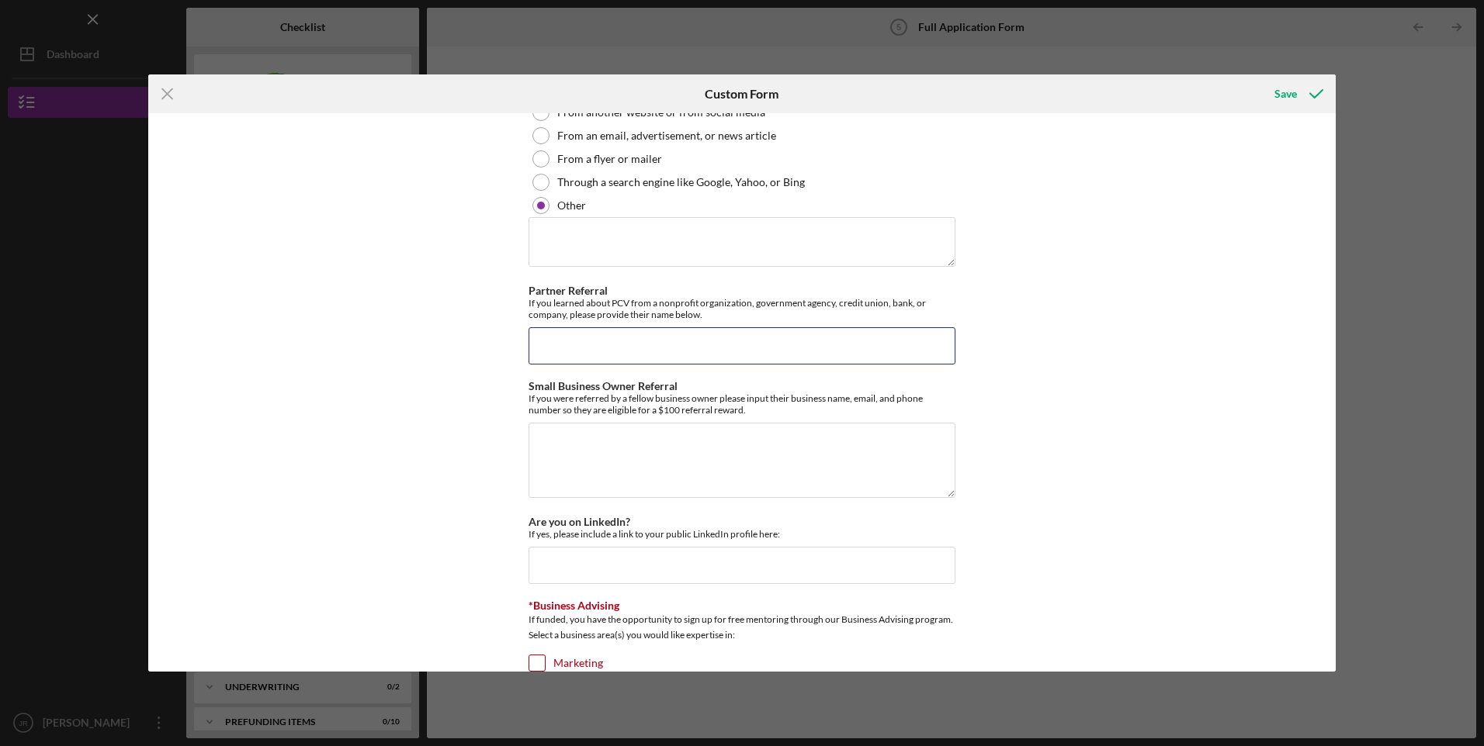
click at [677, 334] on input "Partner Referral" at bounding box center [741, 345] width 427 height 37
click at [672, 235] on textarea at bounding box center [741, 242] width 427 height 50
drag, startPoint x: 835, startPoint y: 238, endPoint x: 487, endPoint y: 226, distance: 348.6
click at [487, 226] on div "Loan Request *Requested Loan Amount $110,000 *Use of Proceeds Purchase Inventor…" at bounding box center [741, 392] width 1187 height 559
type textarea "[PERSON_NAME]/Executive Consulting of America, Inc"
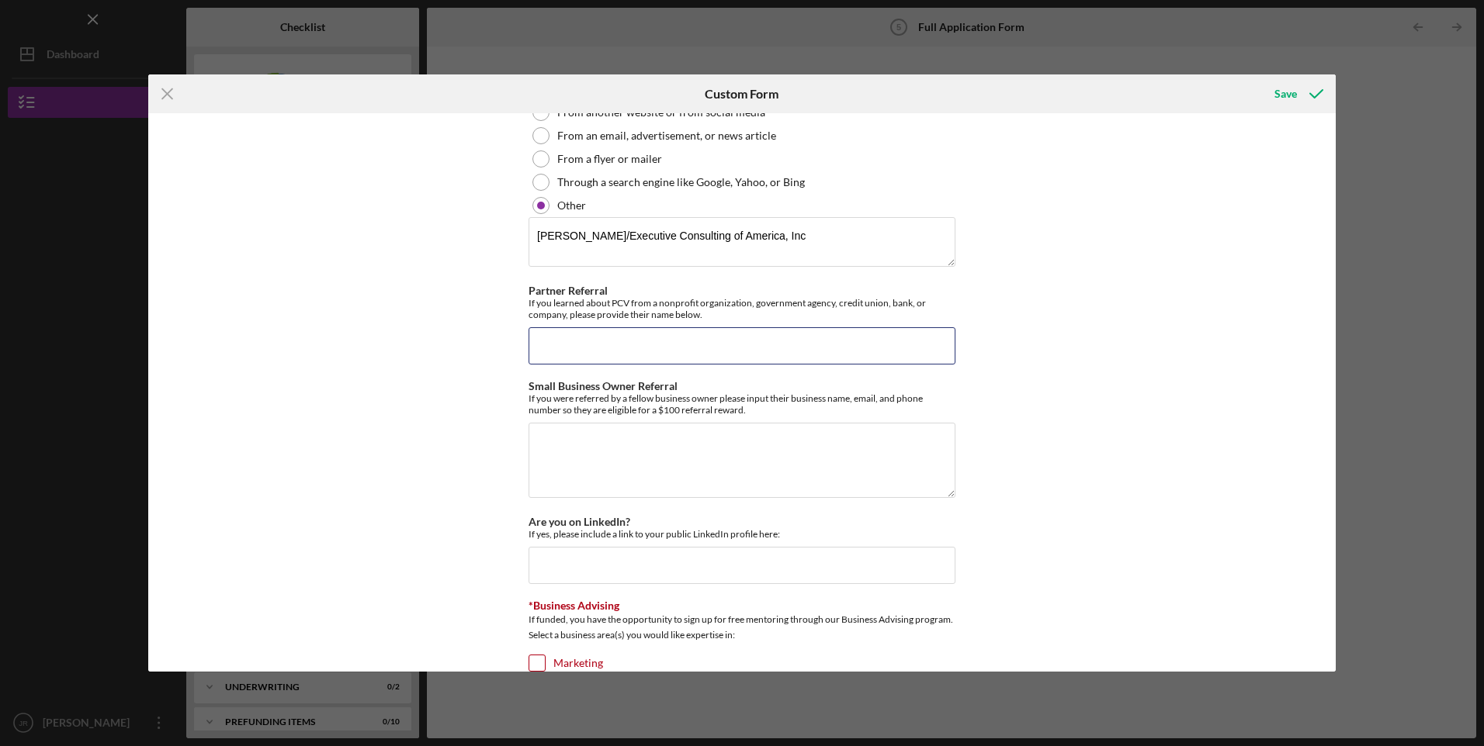
click at [593, 331] on input "Partner Referral" at bounding box center [741, 345] width 427 height 37
paste input "[PERSON_NAME]/Executive Consulting of America, Inc"
type input "[PERSON_NAME]/Executive Consulting of America, Inc"
click at [619, 459] on textarea "Small Business Owner Referral" at bounding box center [741, 460] width 427 height 74
paste textarea "[PERSON_NAME]/Executive Consulting of America, Inc"
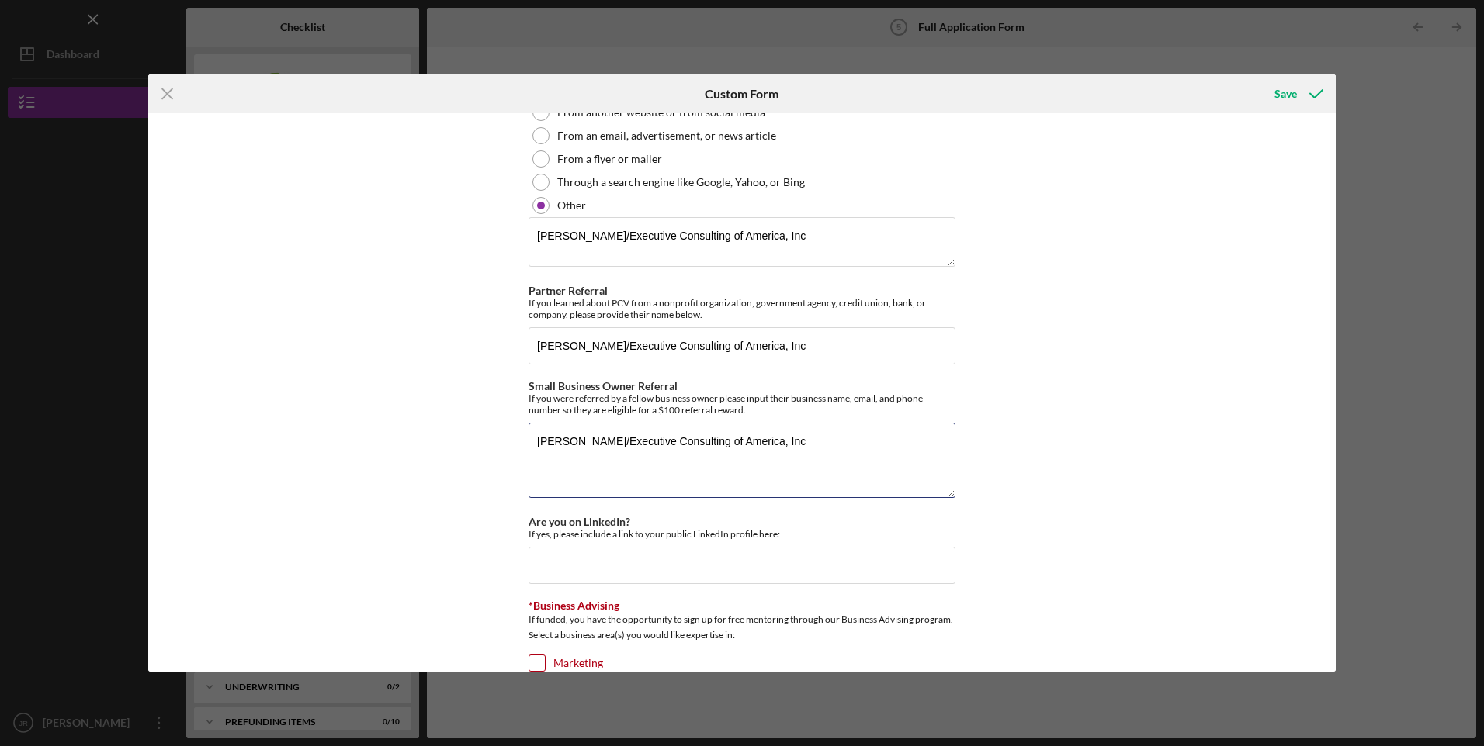
scroll to position [2069, 0]
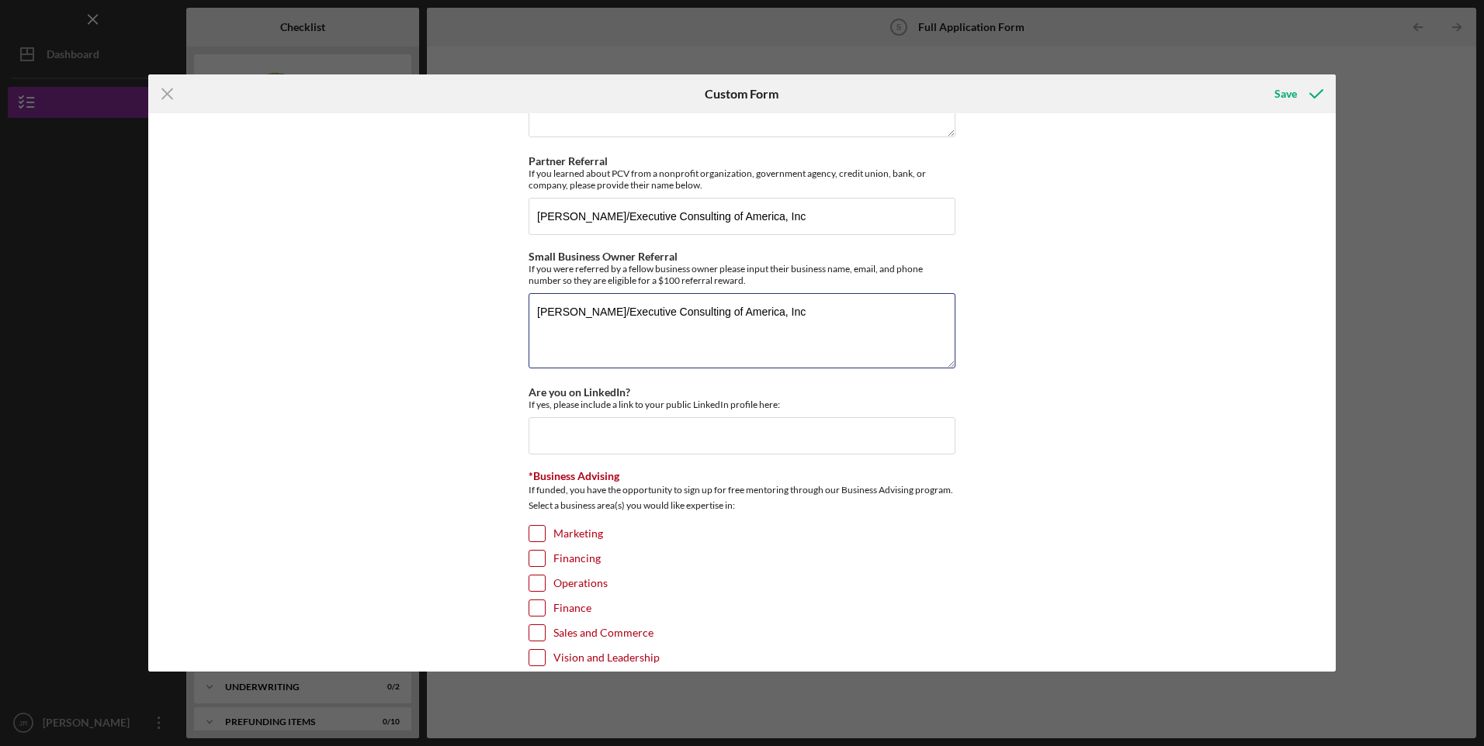
type textarea "[PERSON_NAME]/Executive Consulting of America, Inc"
click at [625, 445] on input "Are you on LinkedIn?" at bounding box center [741, 435] width 427 height 37
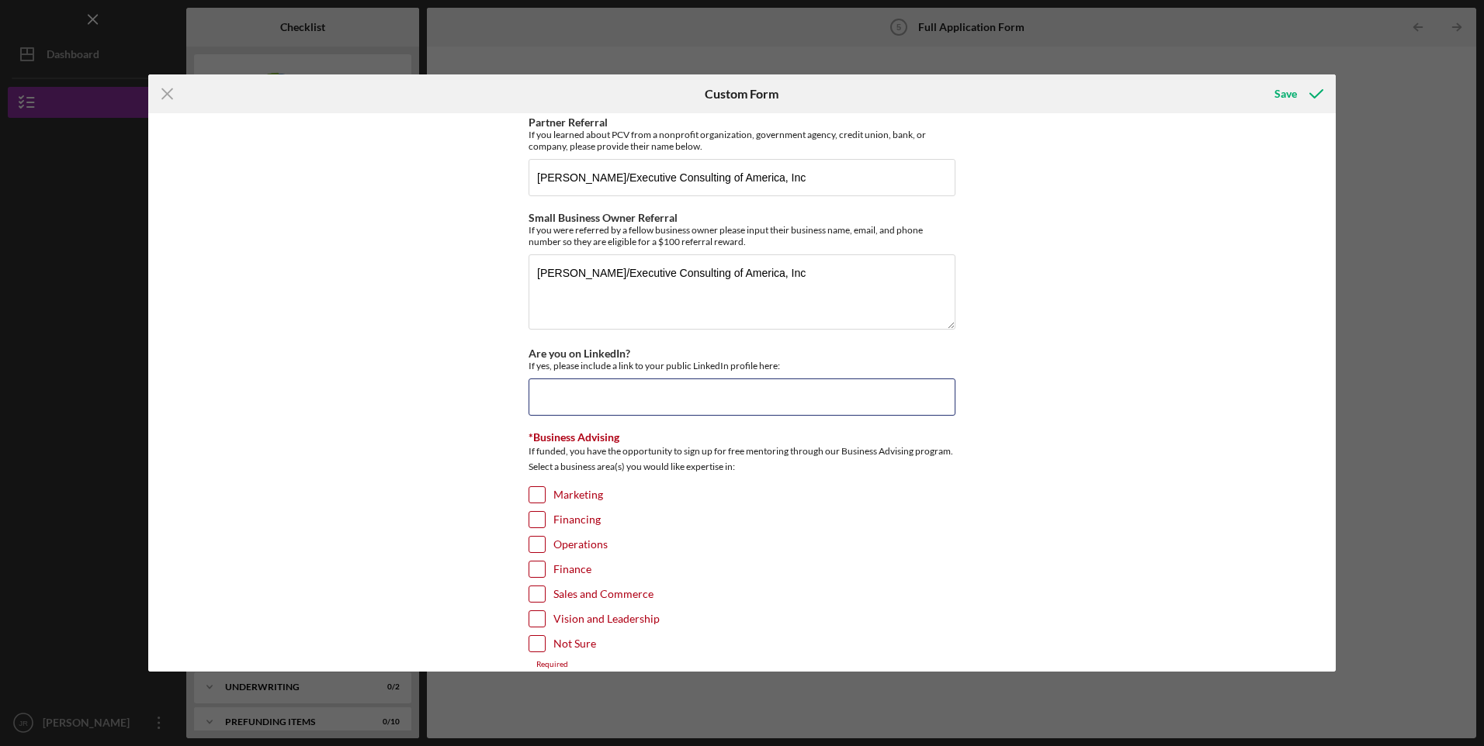
scroll to position [2128, 0]
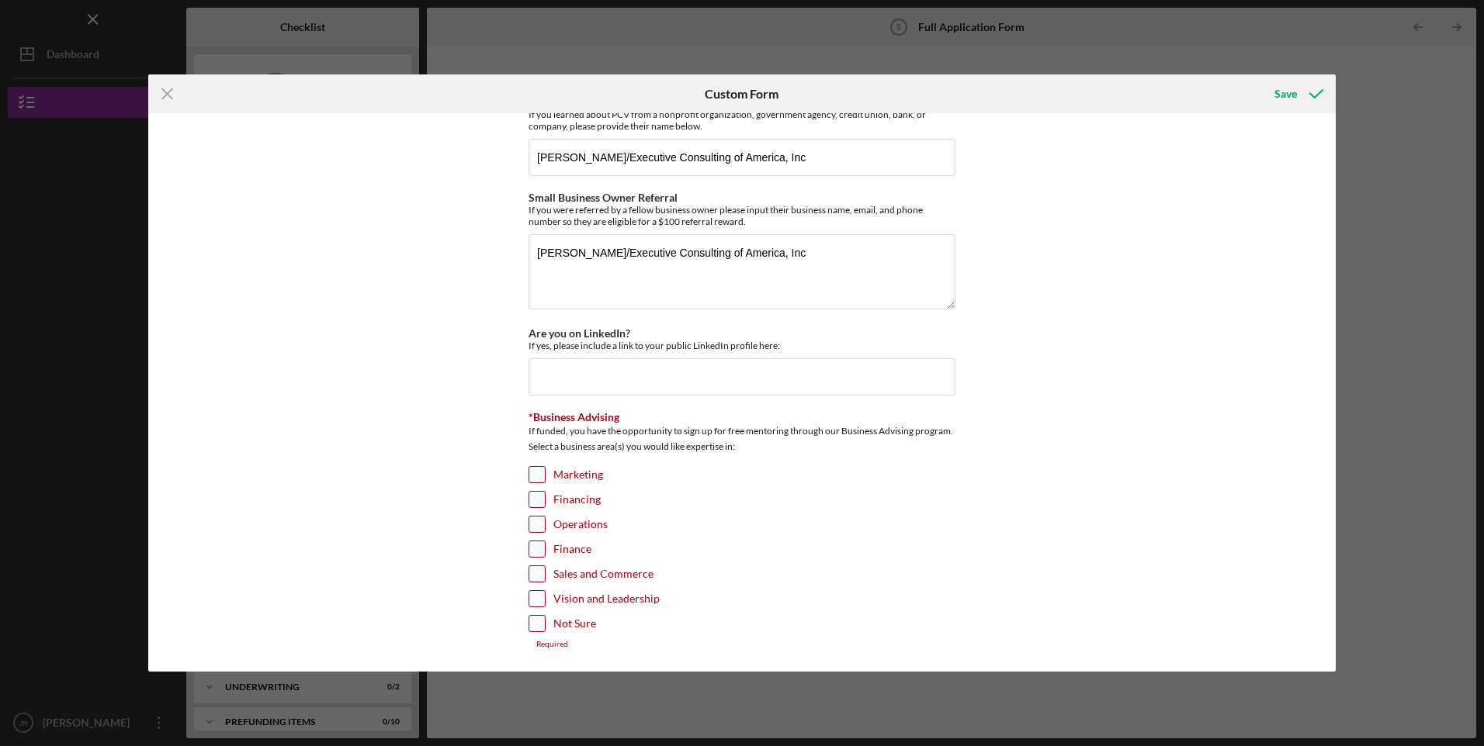
click at [534, 467] on input "Marketing" at bounding box center [537, 475] width 16 height 16
checkbox input "true"
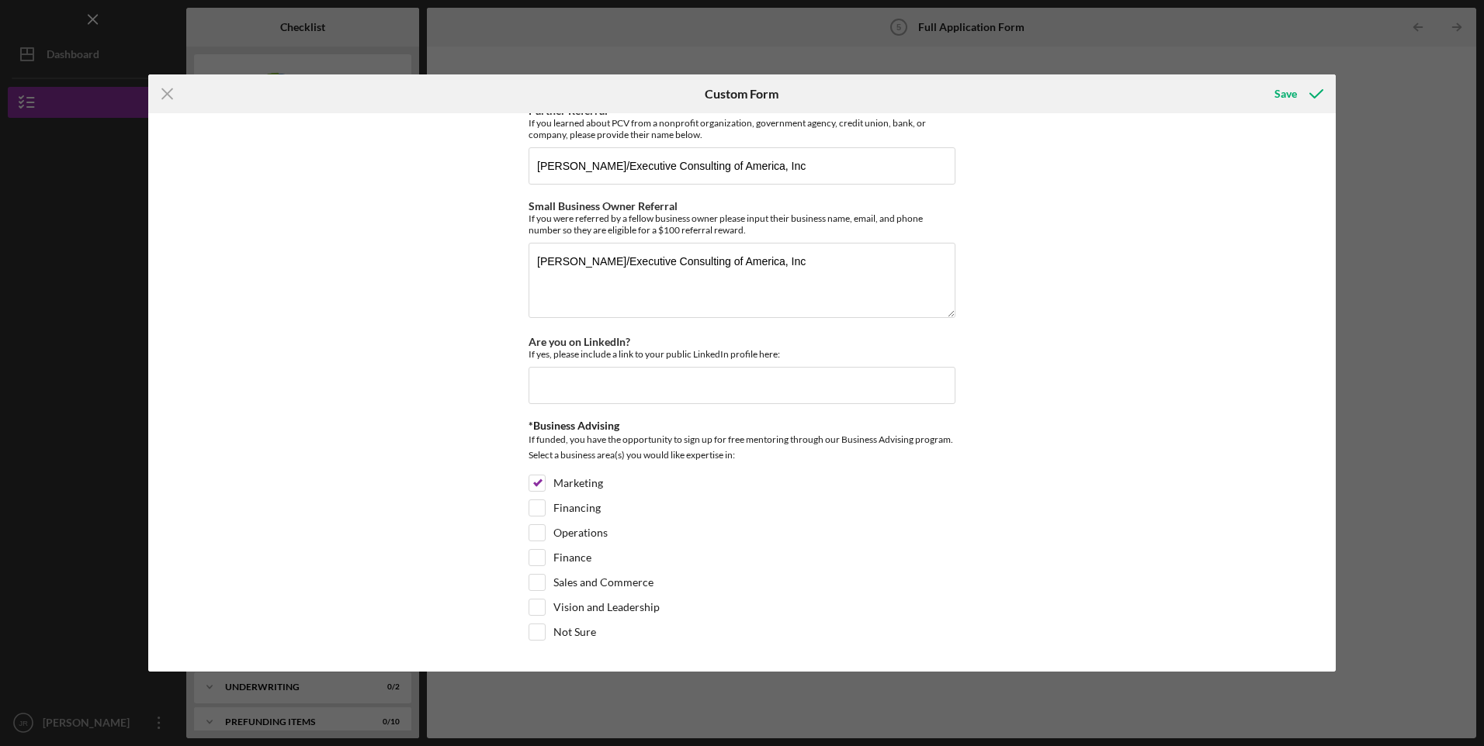
click at [541, 507] on input "Financing" at bounding box center [537, 508] width 16 height 16
checkbox input "true"
click at [530, 635] on input "Not Sure" at bounding box center [537, 633] width 16 height 16
checkbox input "true"
click at [532, 508] on input "Financing" at bounding box center [537, 508] width 16 height 16
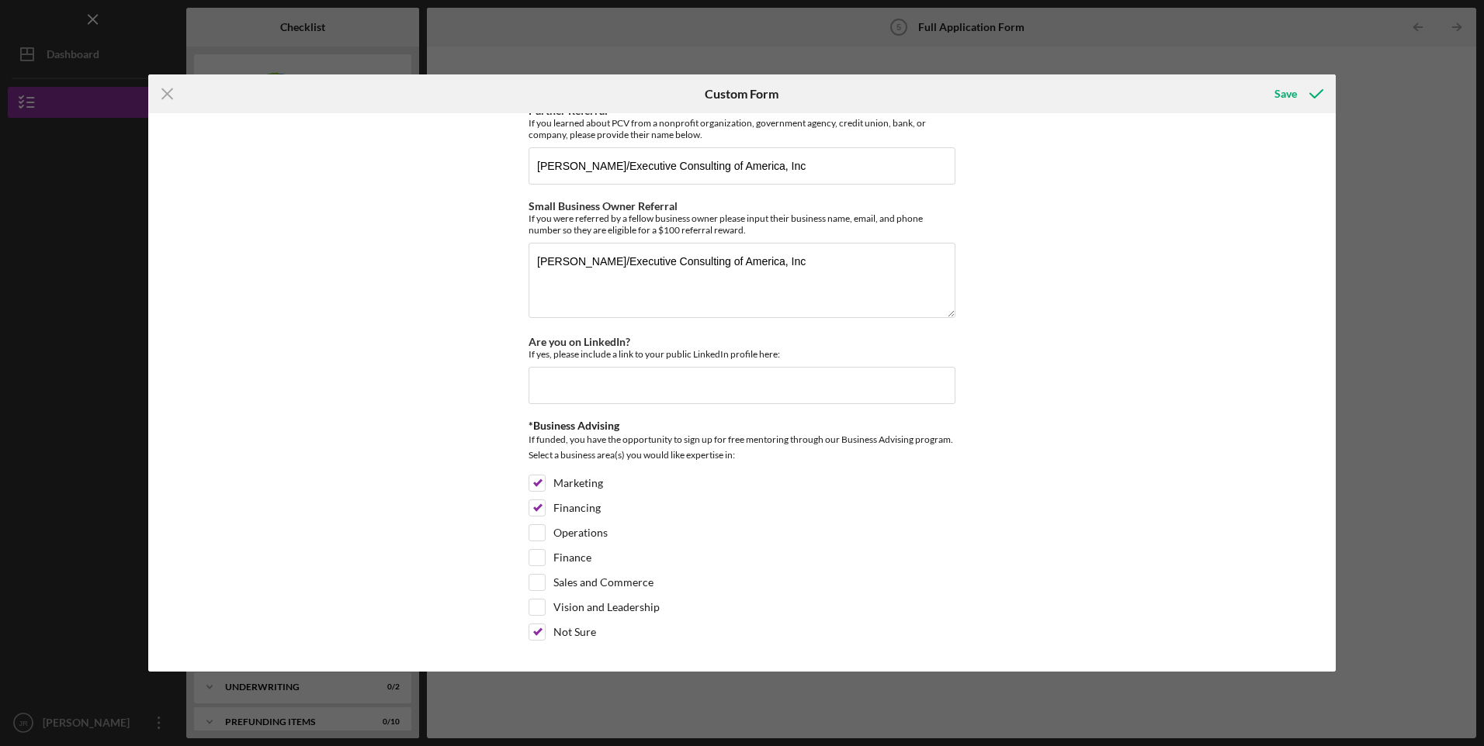
checkbox input "false"
click at [535, 474] on div "*Business Advising If funded, you have the opportunity to sign up for free ment…" at bounding box center [741, 534] width 427 height 229
click at [535, 485] on input "Marketing" at bounding box center [537, 484] width 16 height 16
checkbox input "false"
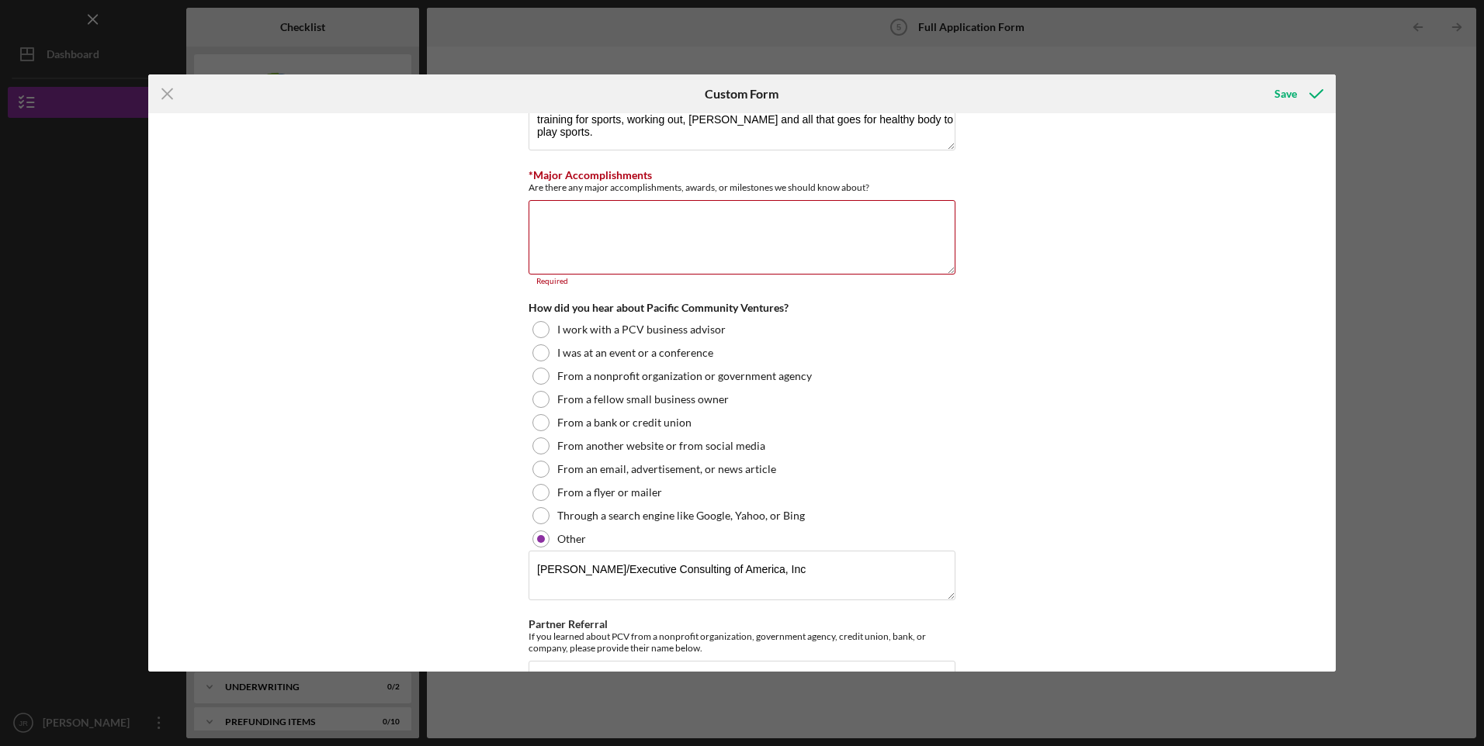
scroll to position [1474, 0]
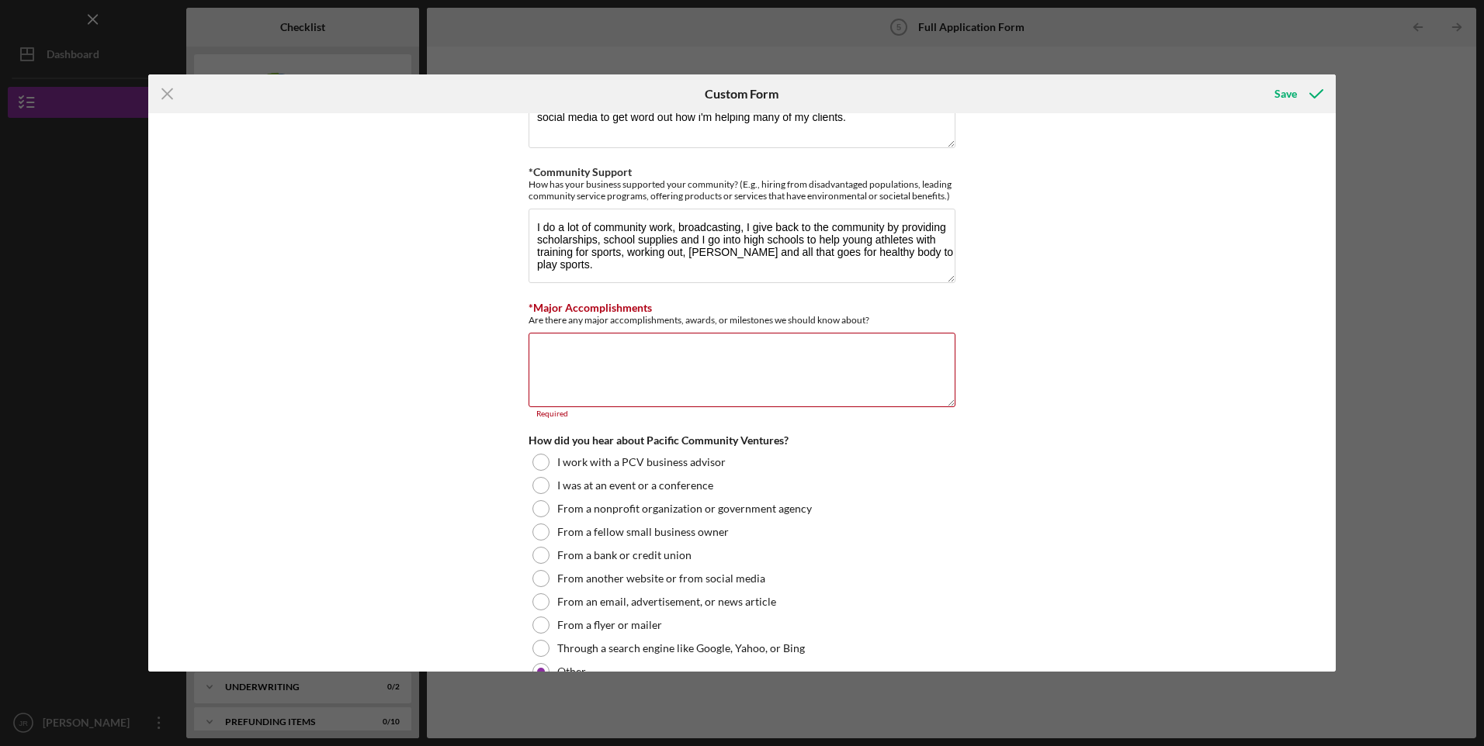
click at [698, 372] on textarea "*Major Accomplishments" at bounding box center [741, 370] width 427 height 74
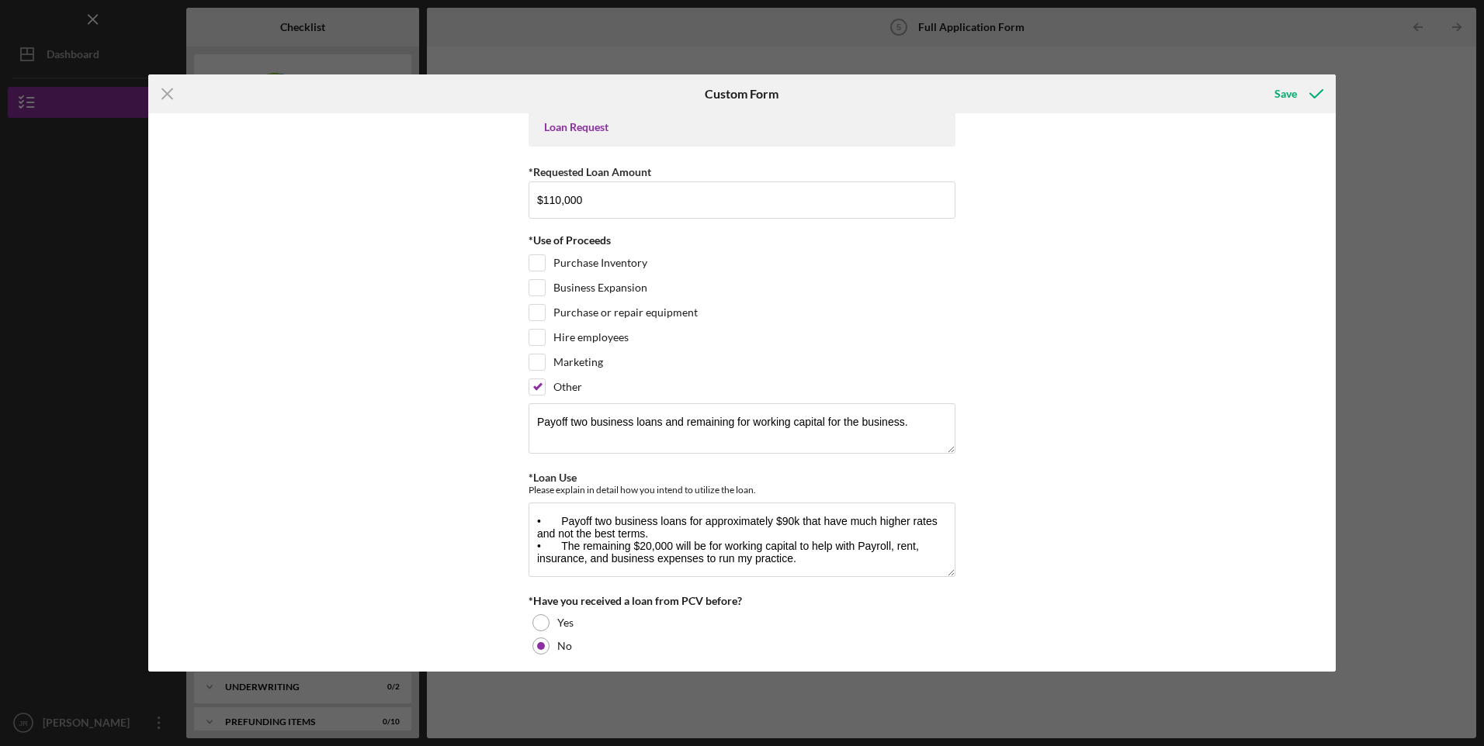
scroll to position [0, 0]
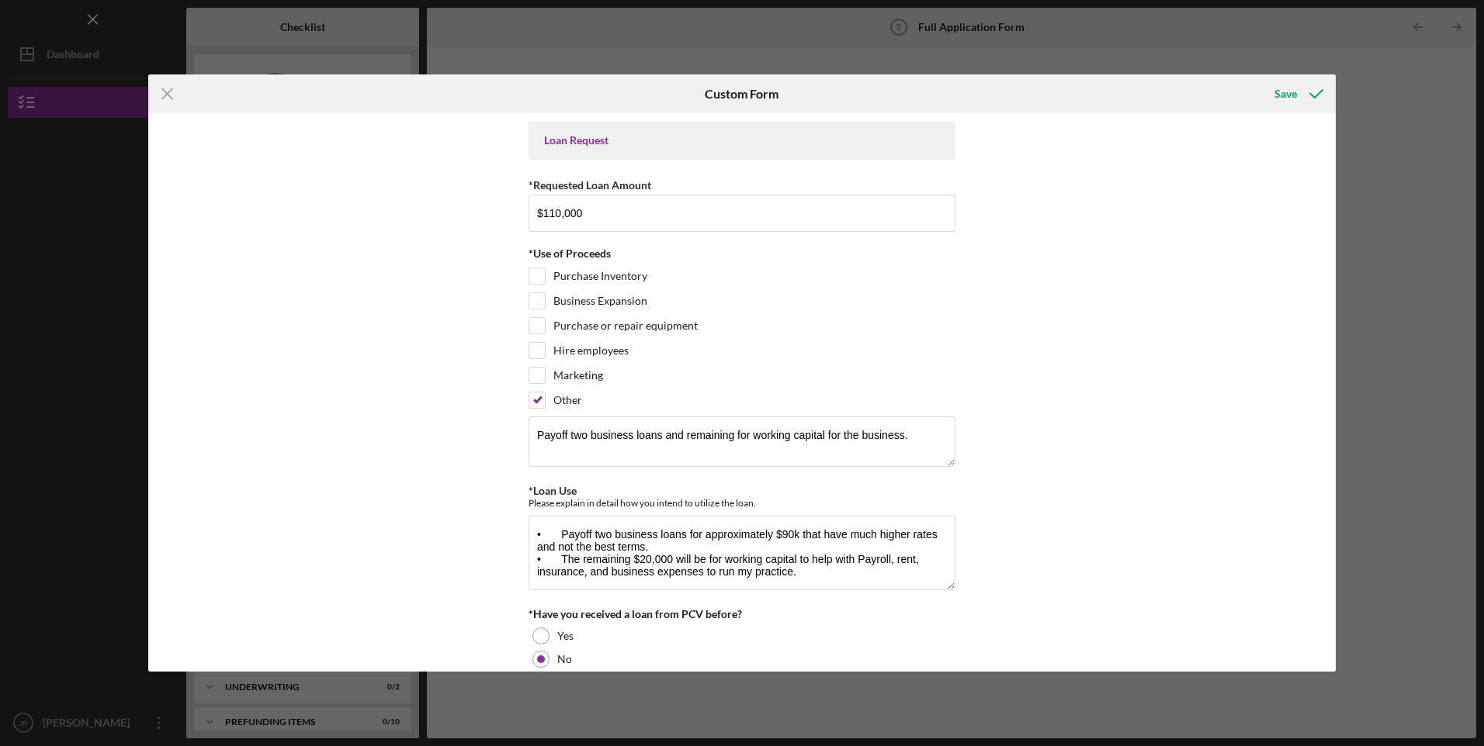
type textarea "Building my practice from scratch, helping thousands of people, giving back to …"
click at [1280, 98] on div "Save" at bounding box center [1285, 93] width 23 height 31
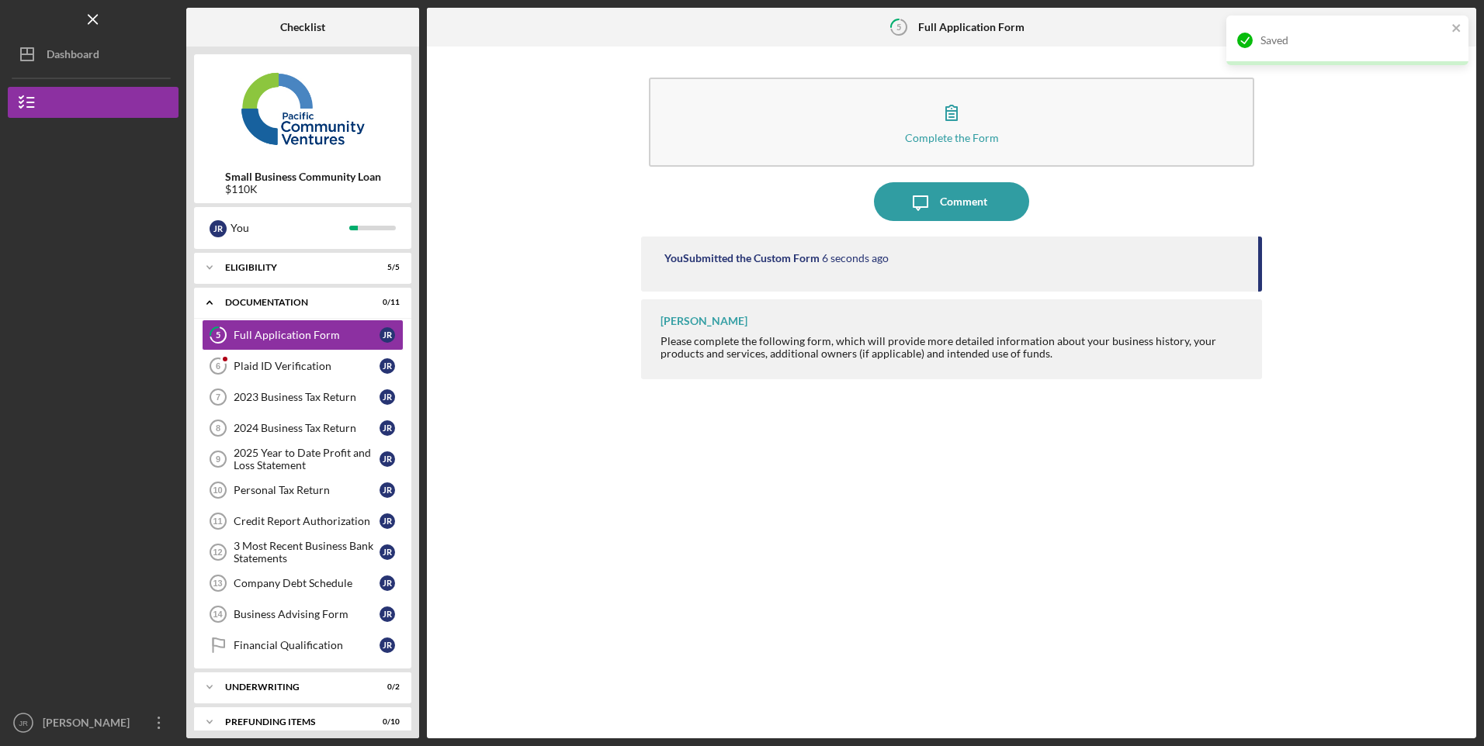
click at [280, 369] on div "Plaid ID Verification" at bounding box center [307, 366] width 146 height 12
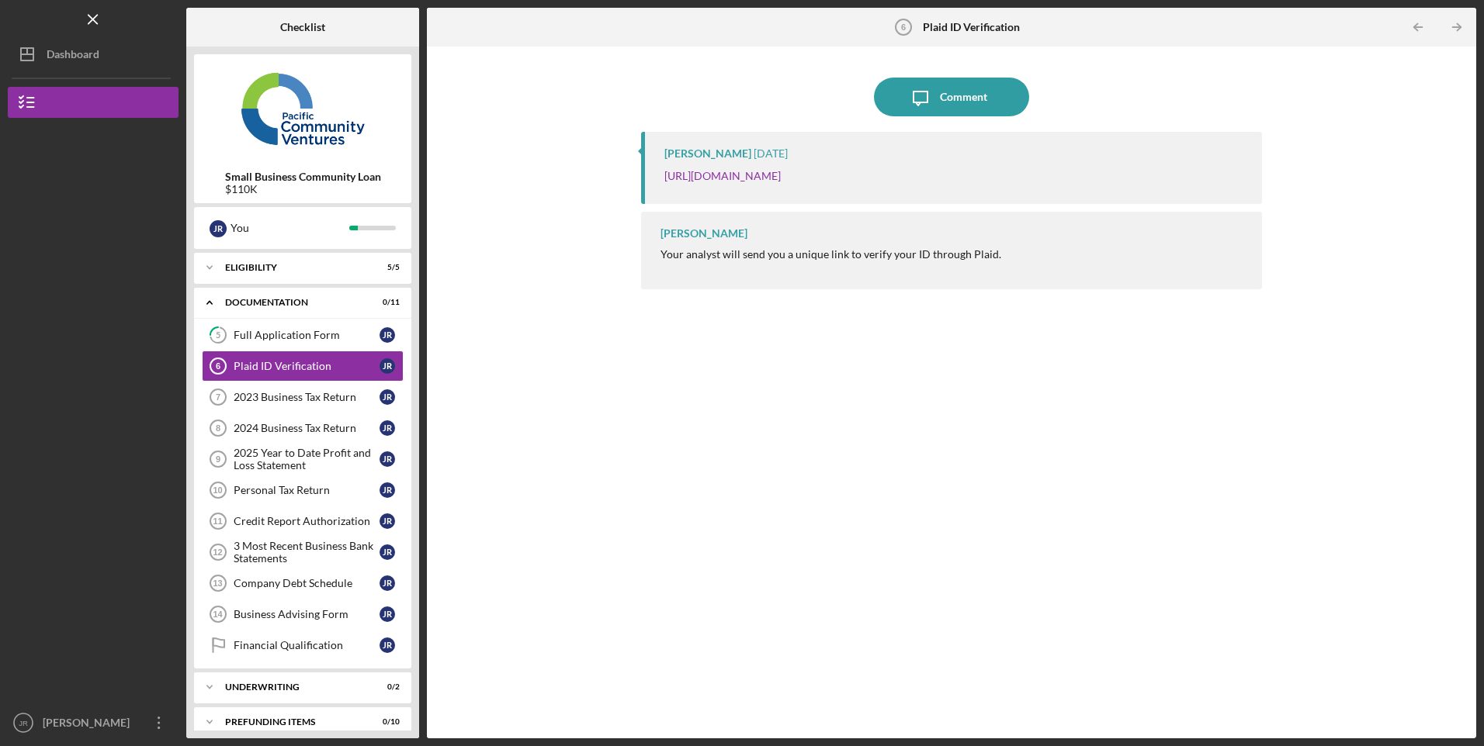
click at [1141, 175] on div "[URL][DOMAIN_NAME]" at bounding box center [954, 176] width 581 height 17
